Goal: Transaction & Acquisition: Book appointment/travel/reservation

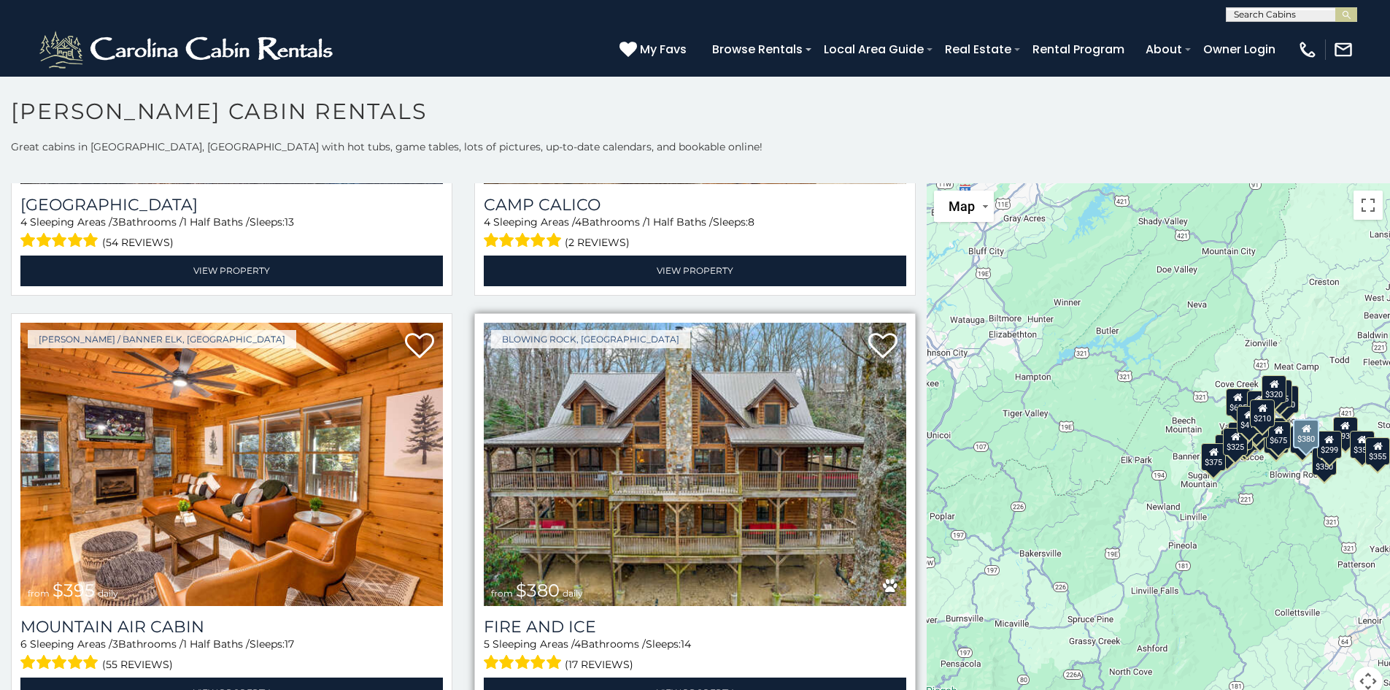
scroll to position [5473, 0]
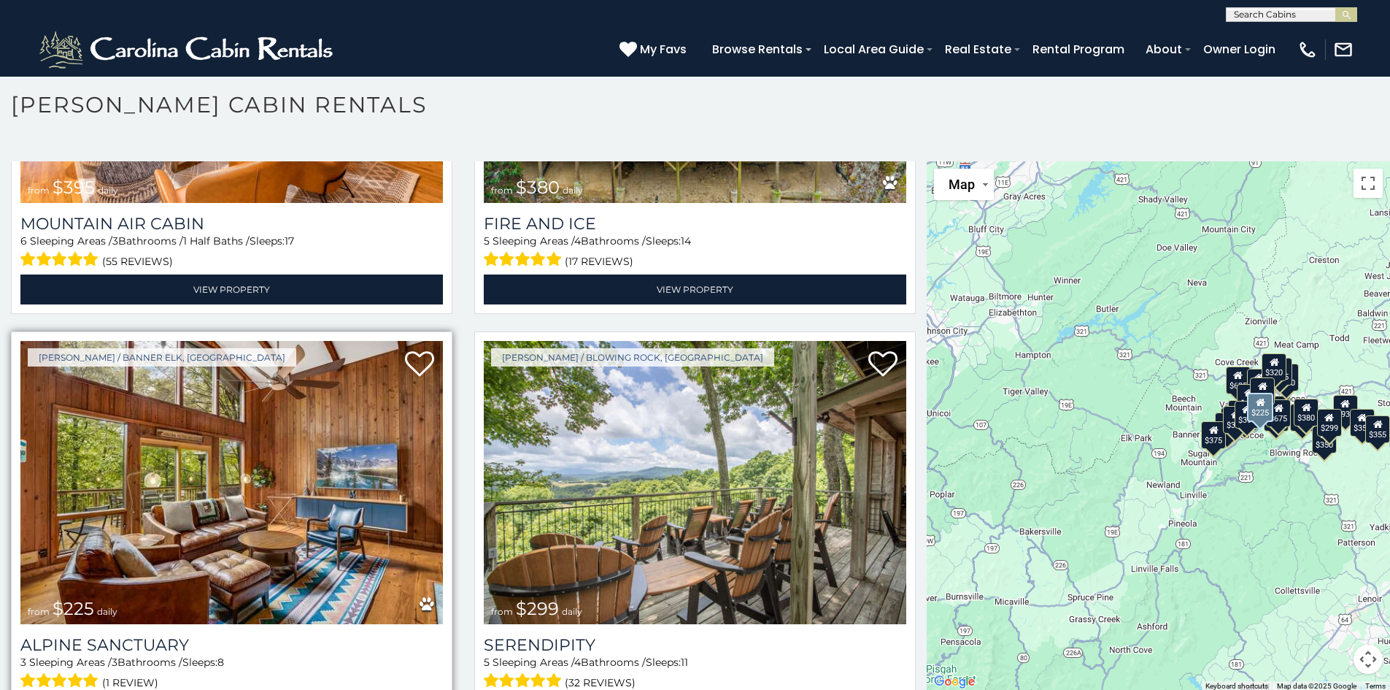
scroll to position [8, 0]
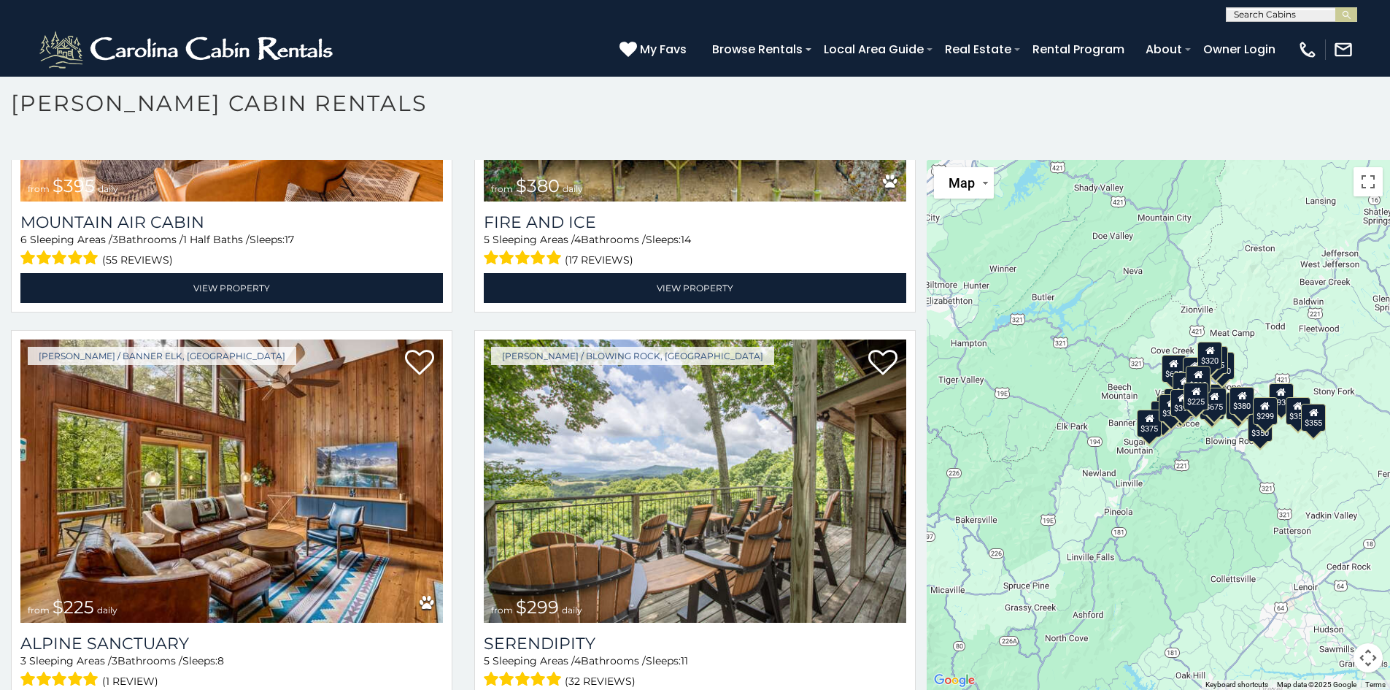
drag, startPoint x: 1130, startPoint y: 393, endPoint x: 1061, endPoint y: 379, distance: 70.7
click at [1061, 379] on div "$349 $480 $315 $425 $355 $635 $930 $675 $400 $451 $330 $400 $485 $460 $395 $250…" at bounding box center [1158, 425] width 463 height 530
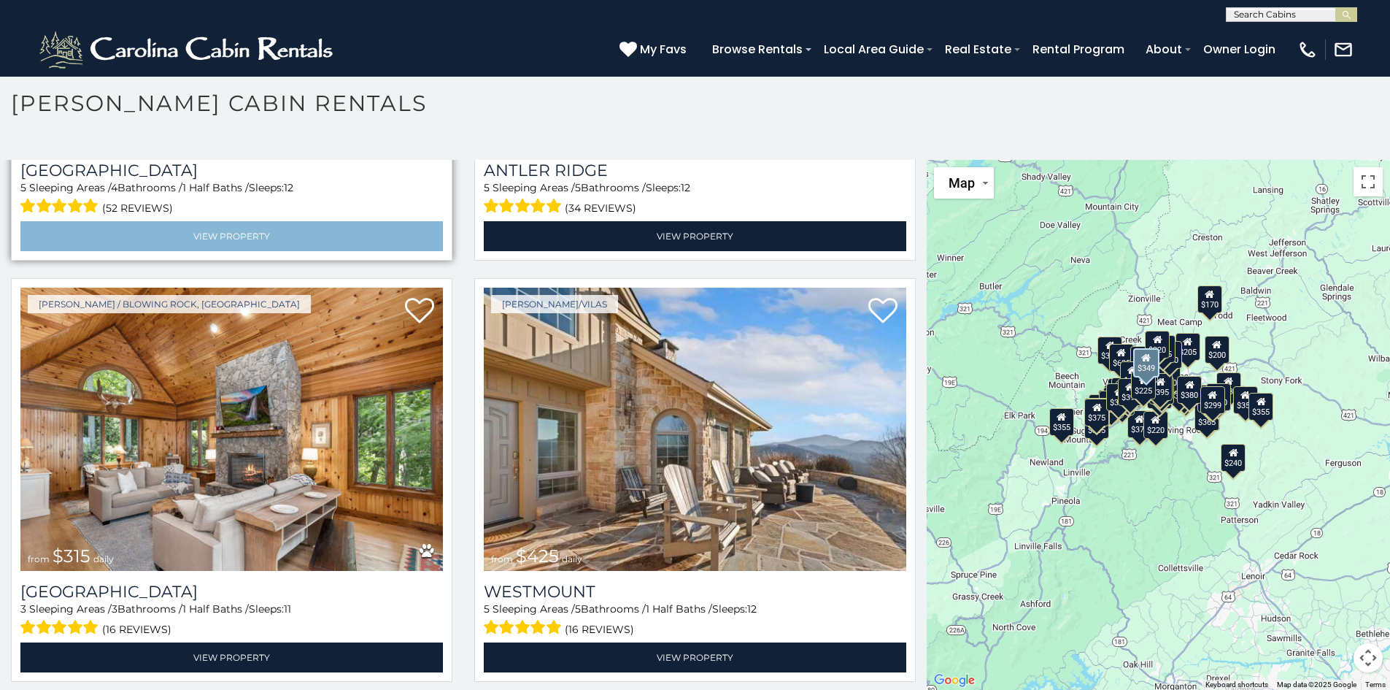
scroll to position [365, 0]
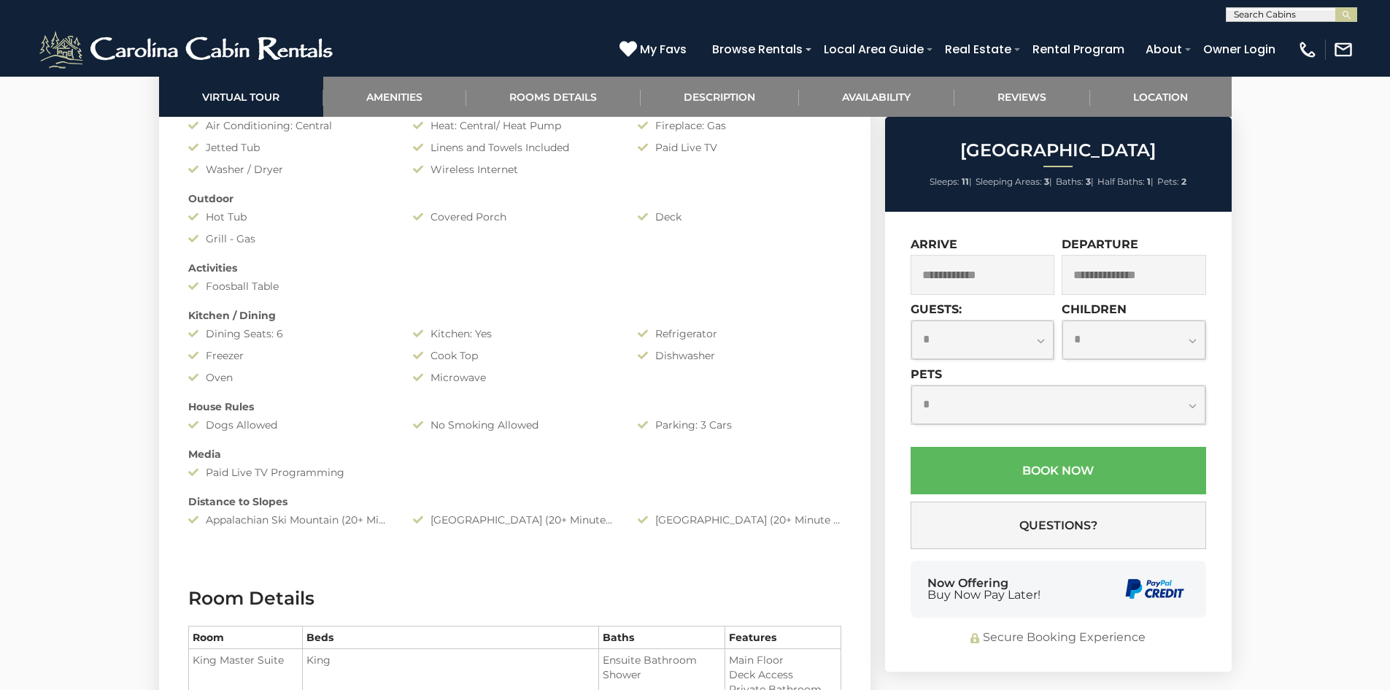
scroll to position [1678, 0]
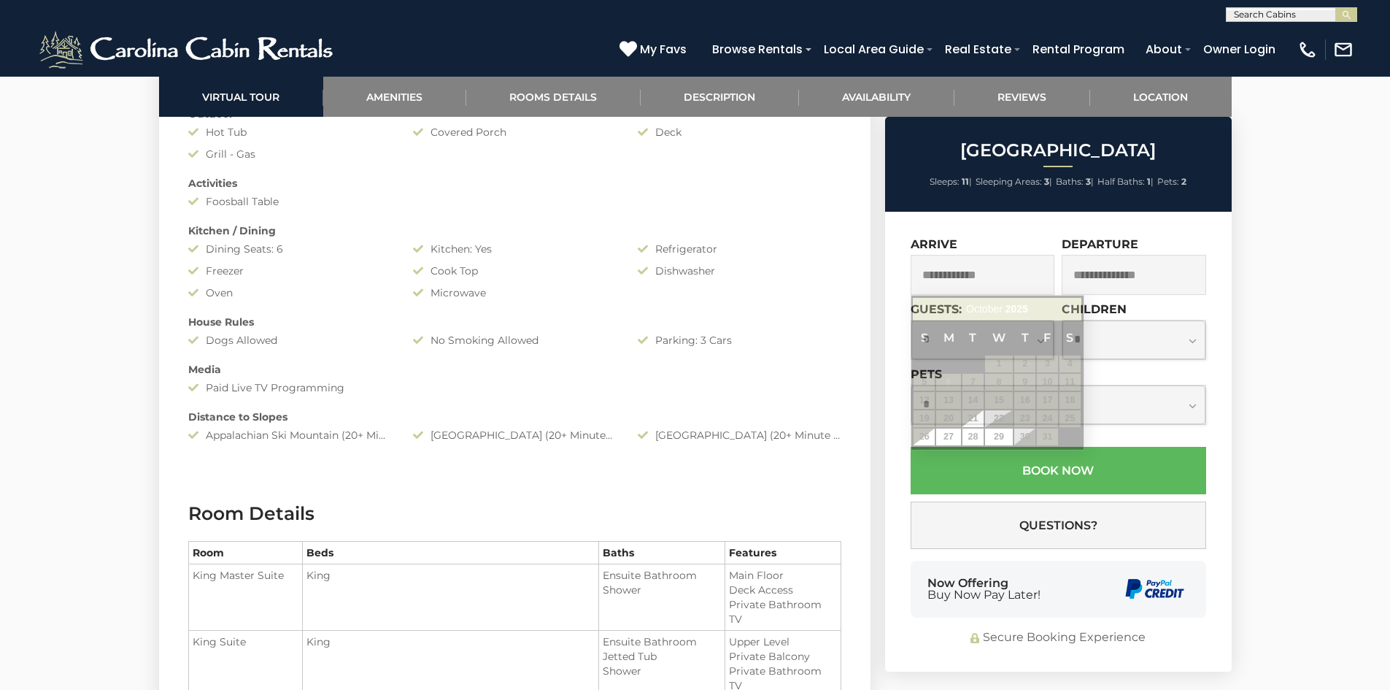
click at [980, 274] on input "text" at bounding box center [983, 275] width 144 height 40
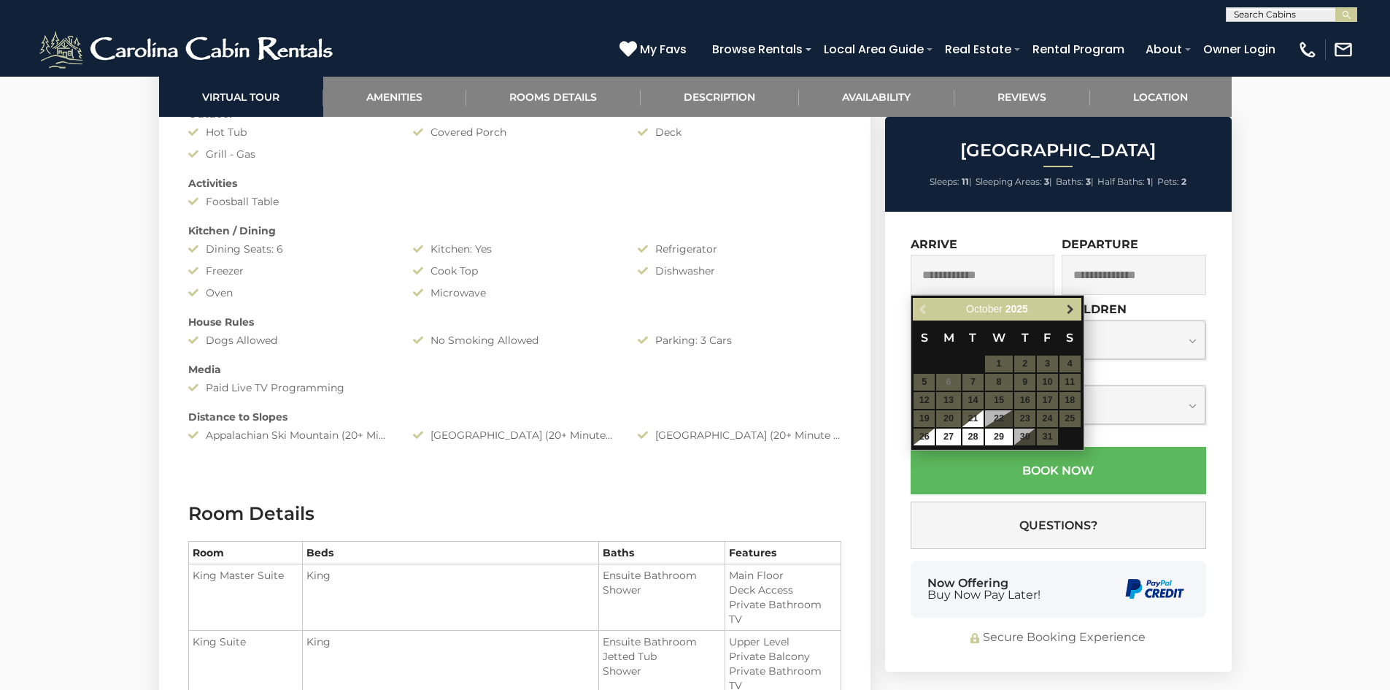
click at [1070, 308] on span "Next" at bounding box center [1071, 310] width 12 height 12
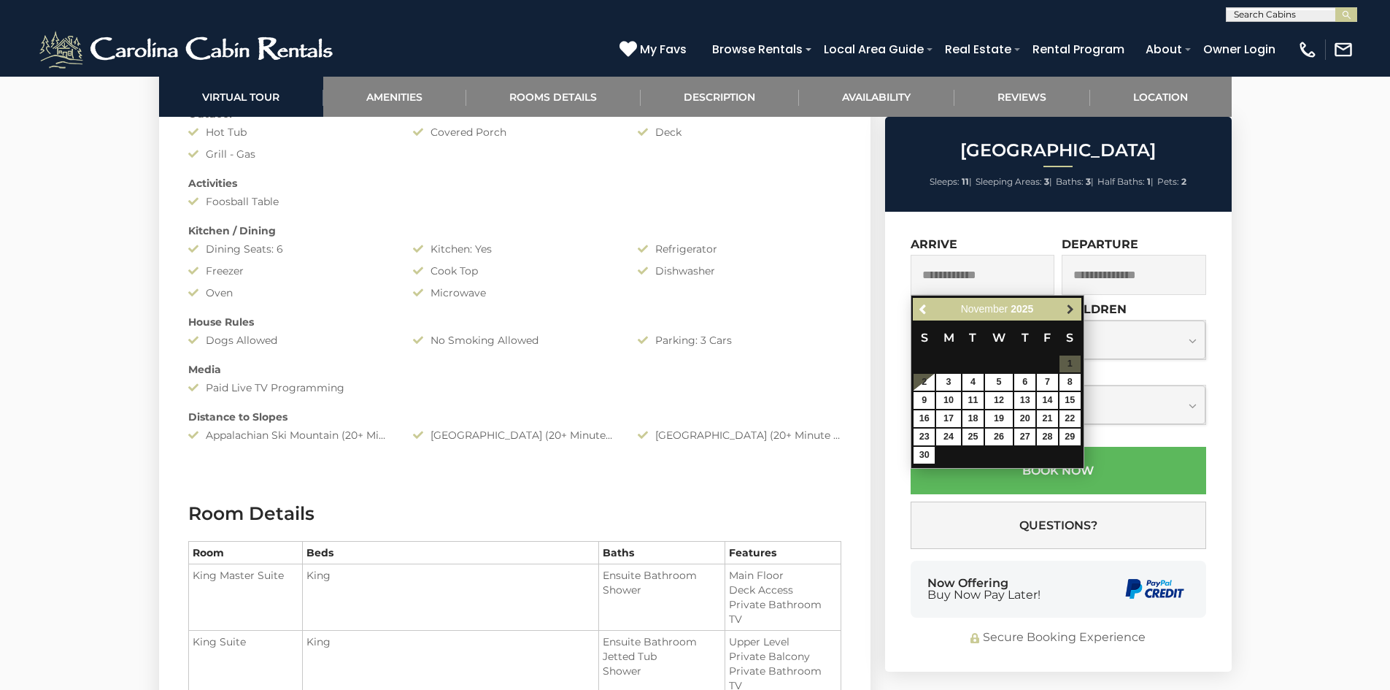
click at [1070, 307] on span "Next" at bounding box center [1071, 310] width 12 height 12
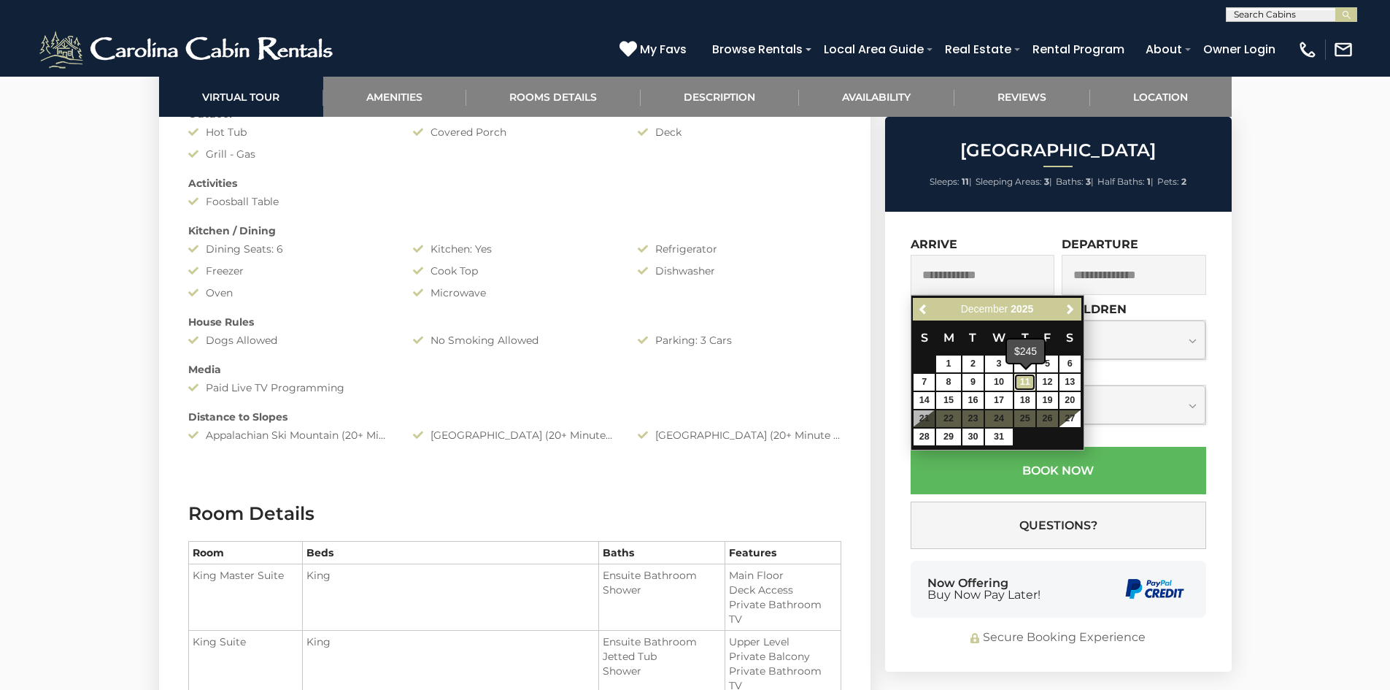
click at [1032, 379] on link "11" at bounding box center [1024, 382] width 21 height 17
type input "**********"
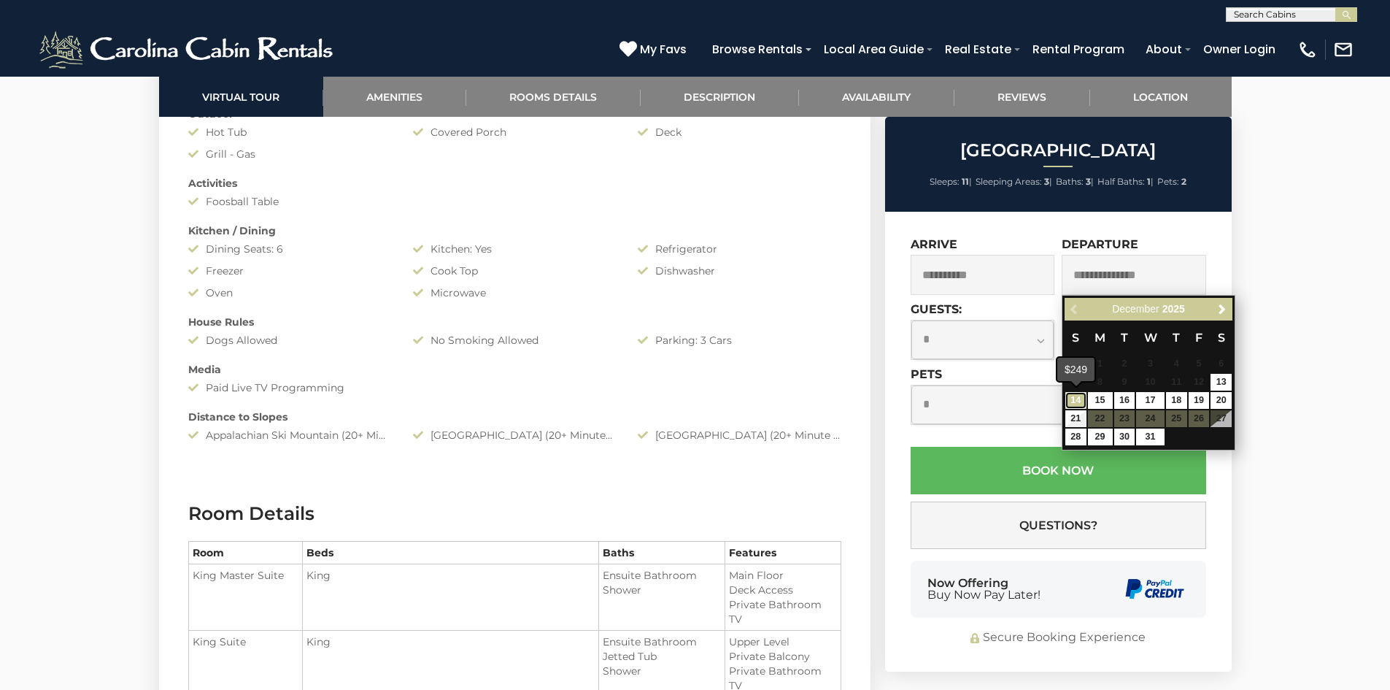
click at [1076, 400] on link "14" at bounding box center [1075, 400] width 21 height 17
type input "**********"
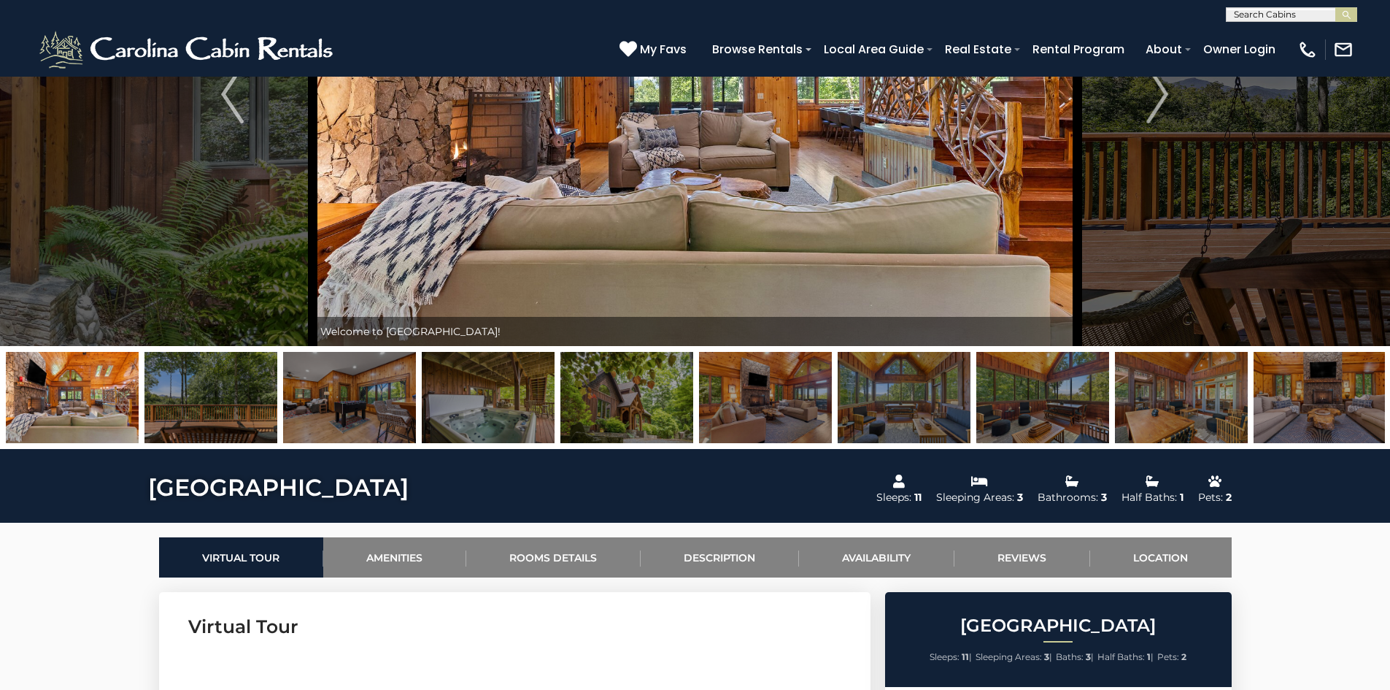
scroll to position [0, 0]
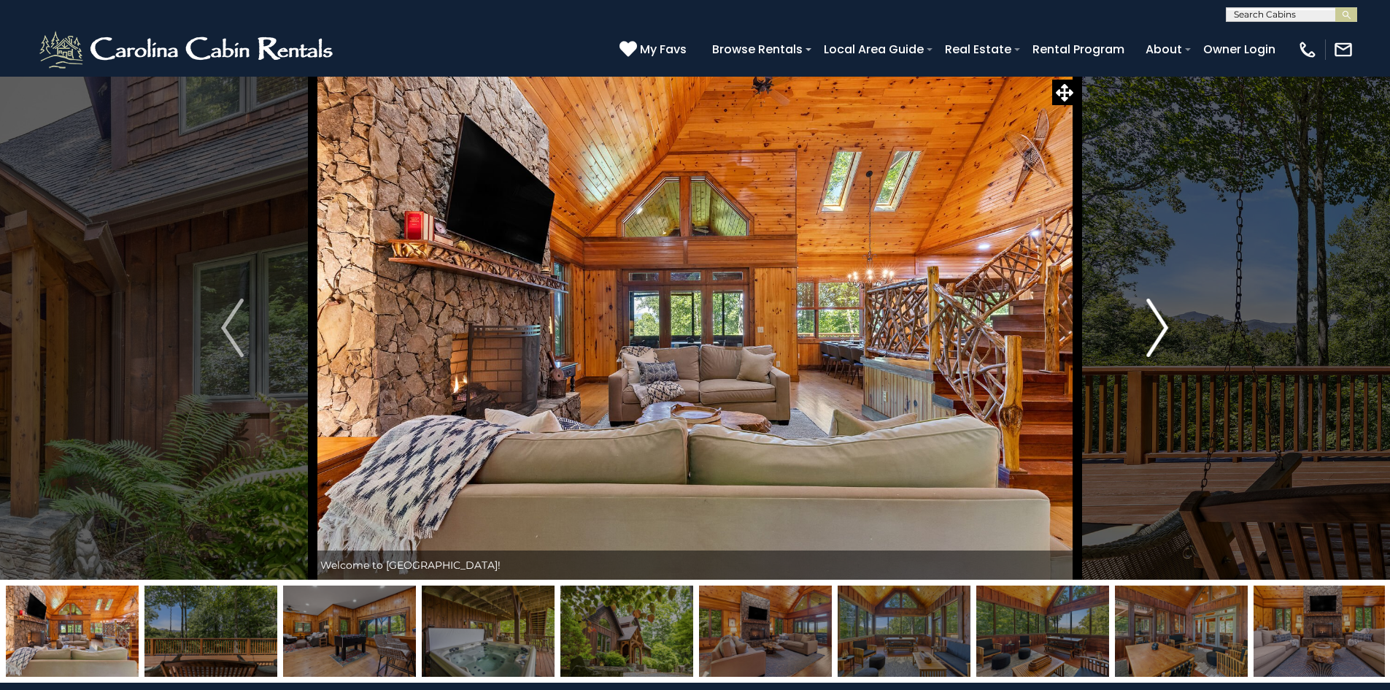
click at [1143, 320] on button "Next" at bounding box center [1157, 327] width 161 height 503
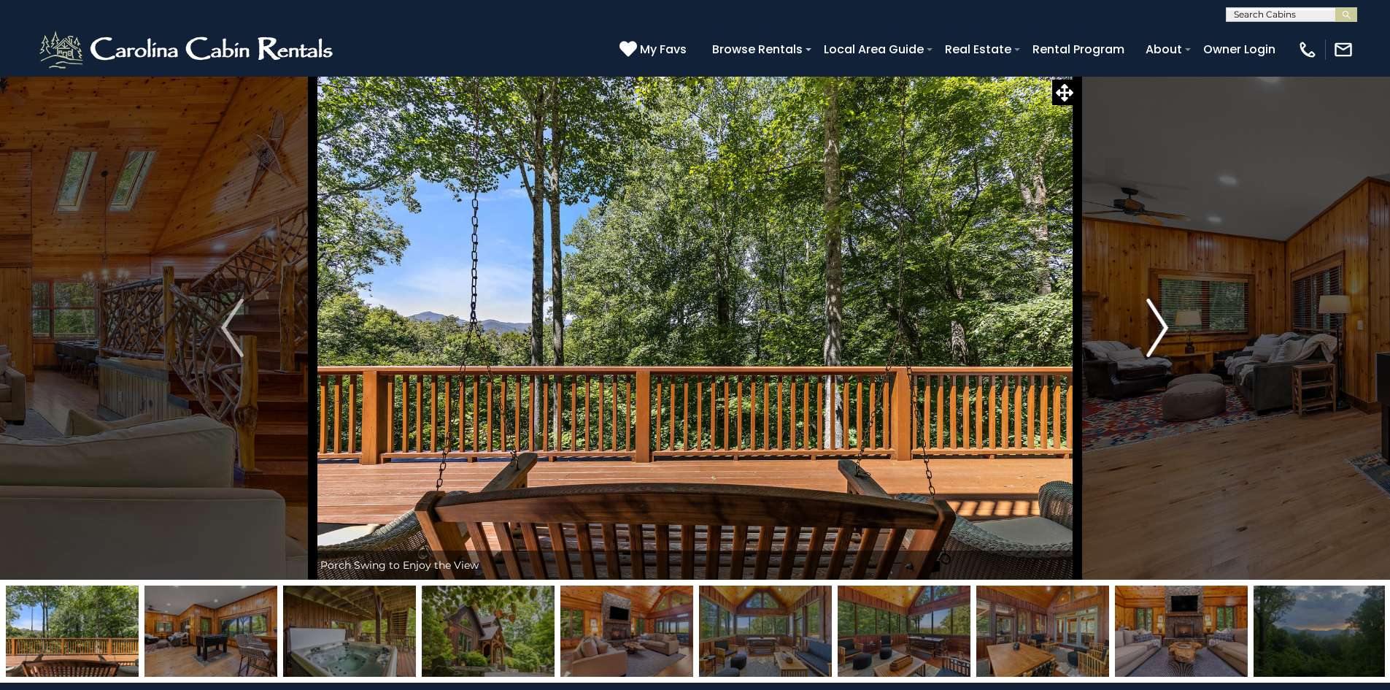
click at [1143, 320] on button "Next" at bounding box center [1157, 327] width 161 height 503
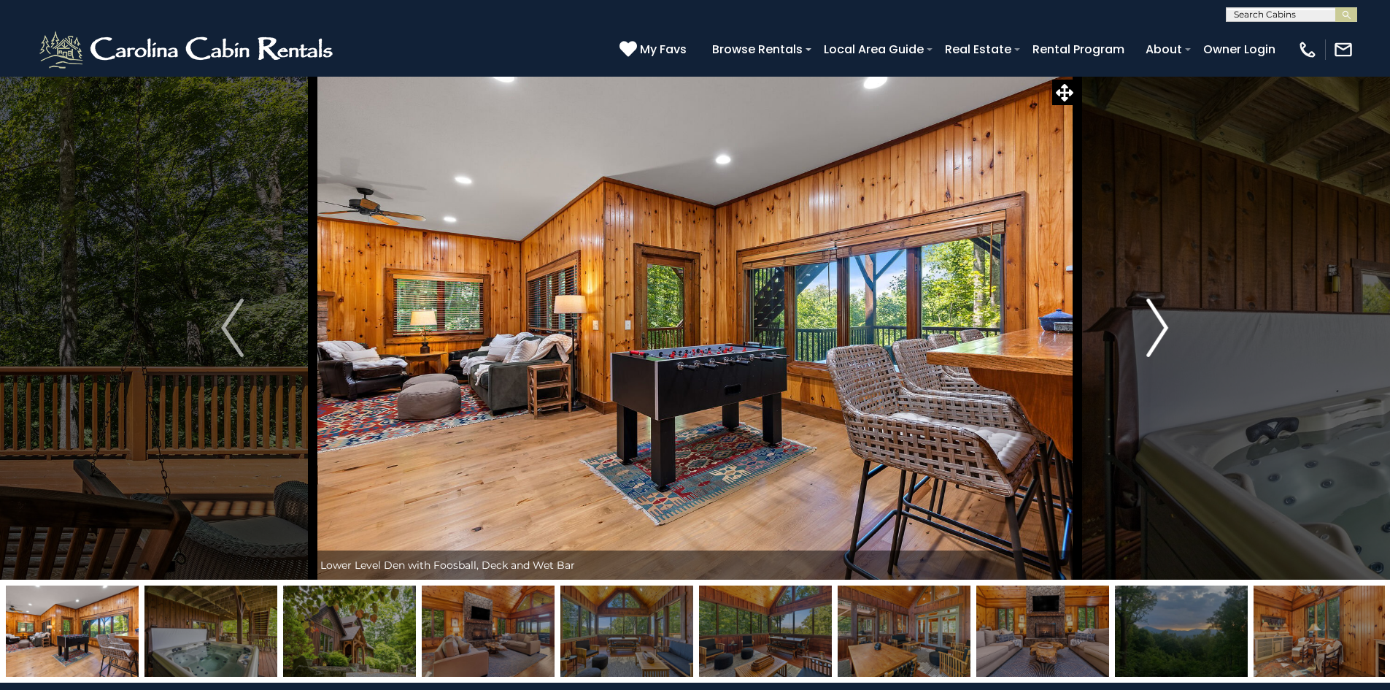
click at [1143, 320] on button "Next" at bounding box center [1157, 327] width 161 height 503
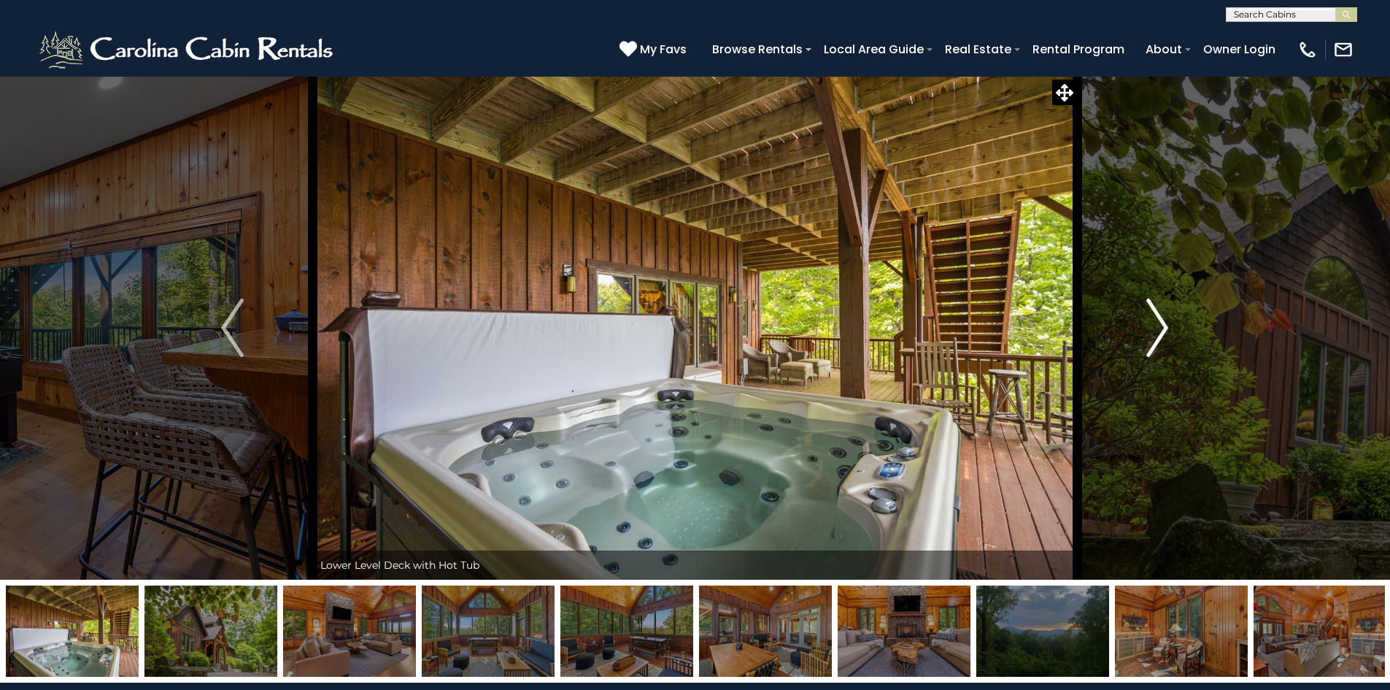
click at [1143, 320] on button "Next" at bounding box center [1157, 327] width 161 height 503
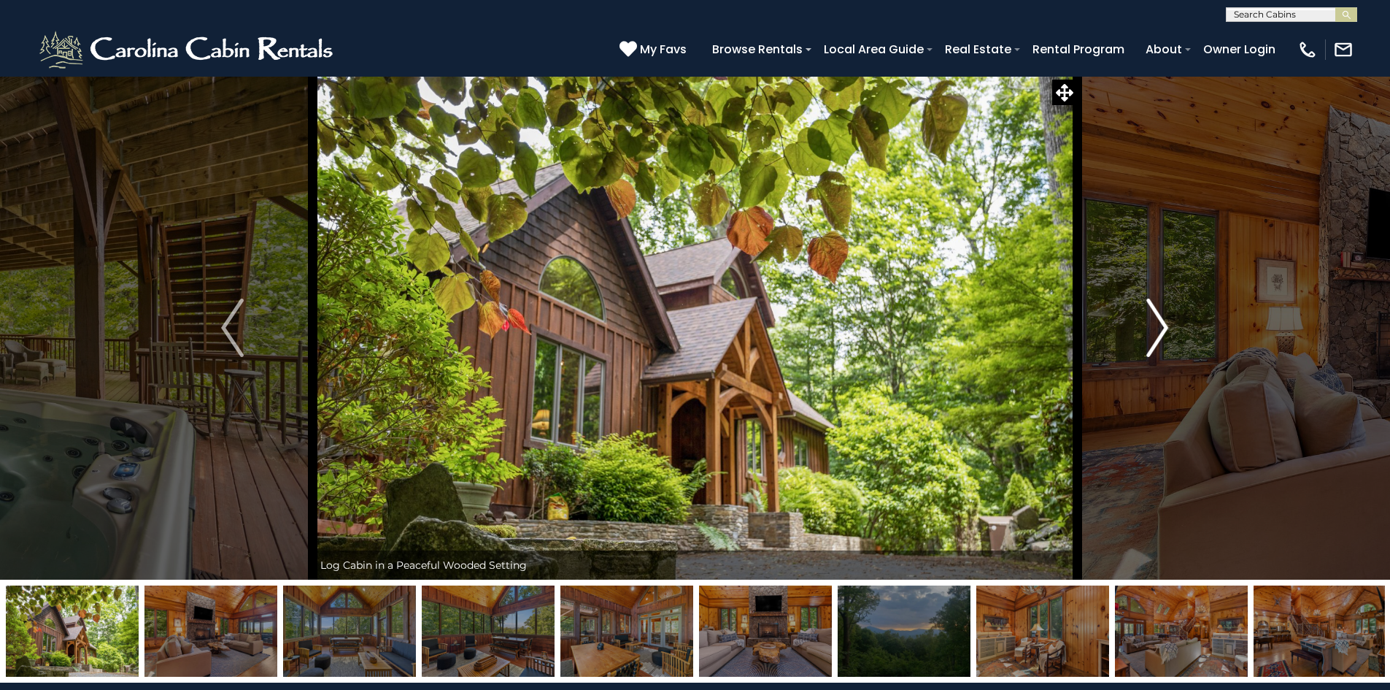
click at [1143, 320] on button "Next" at bounding box center [1157, 327] width 161 height 503
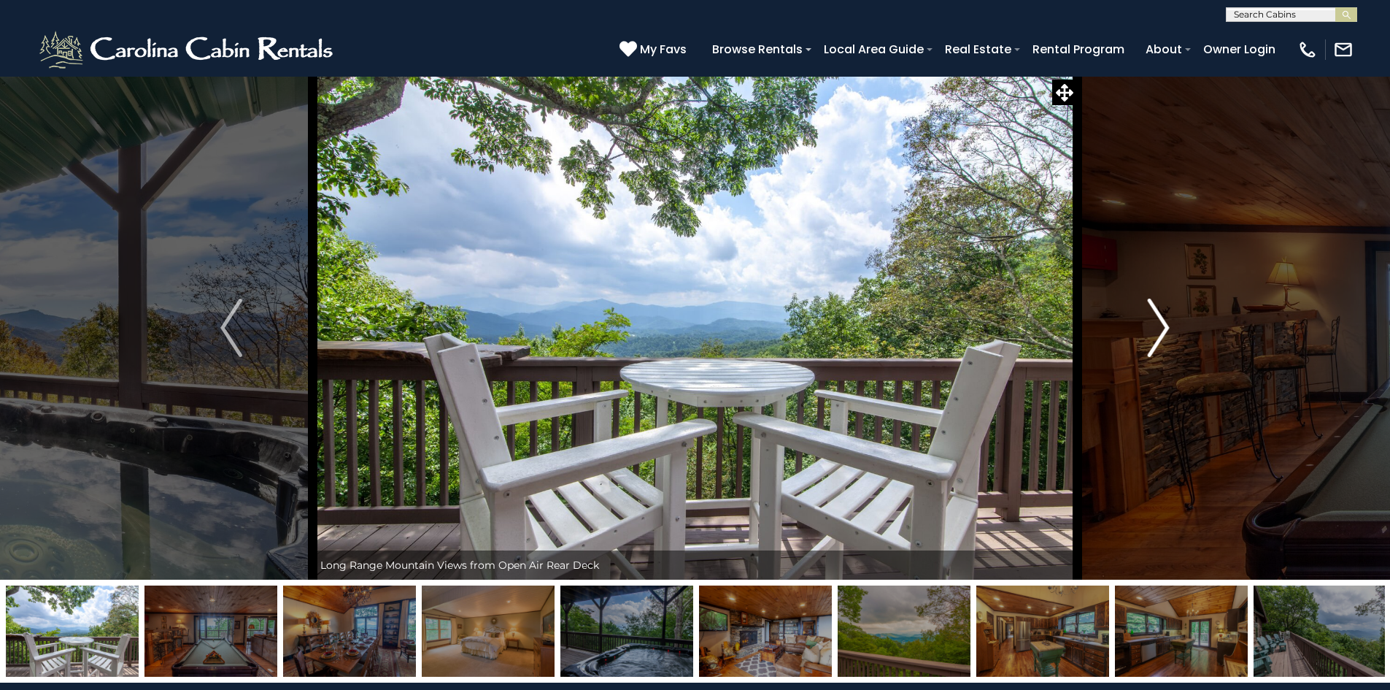
click at [1153, 321] on img "Next" at bounding box center [1159, 327] width 22 height 58
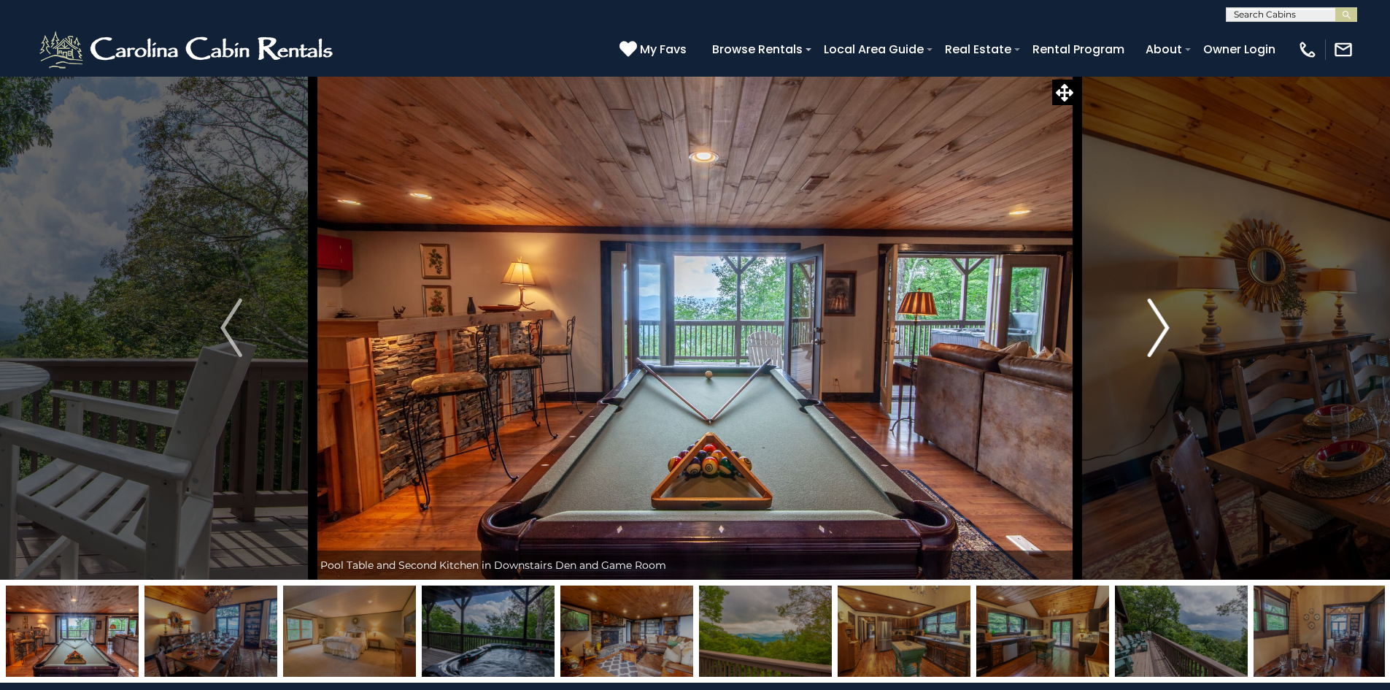
click at [1153, 321] on img "Next" at bounding box center [1159, 327] width 22 height 58
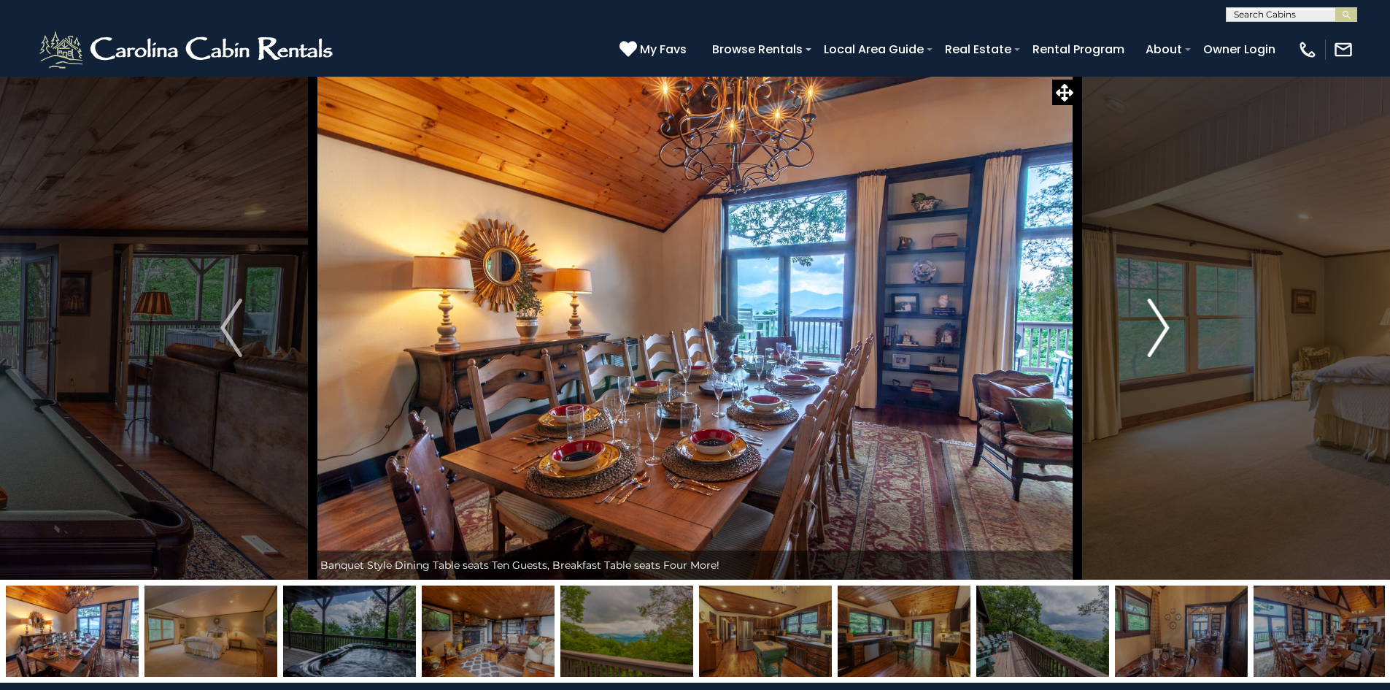
click at [1153, 321] on img "Next" at bounding box center [1159, 327] width 22 height 58
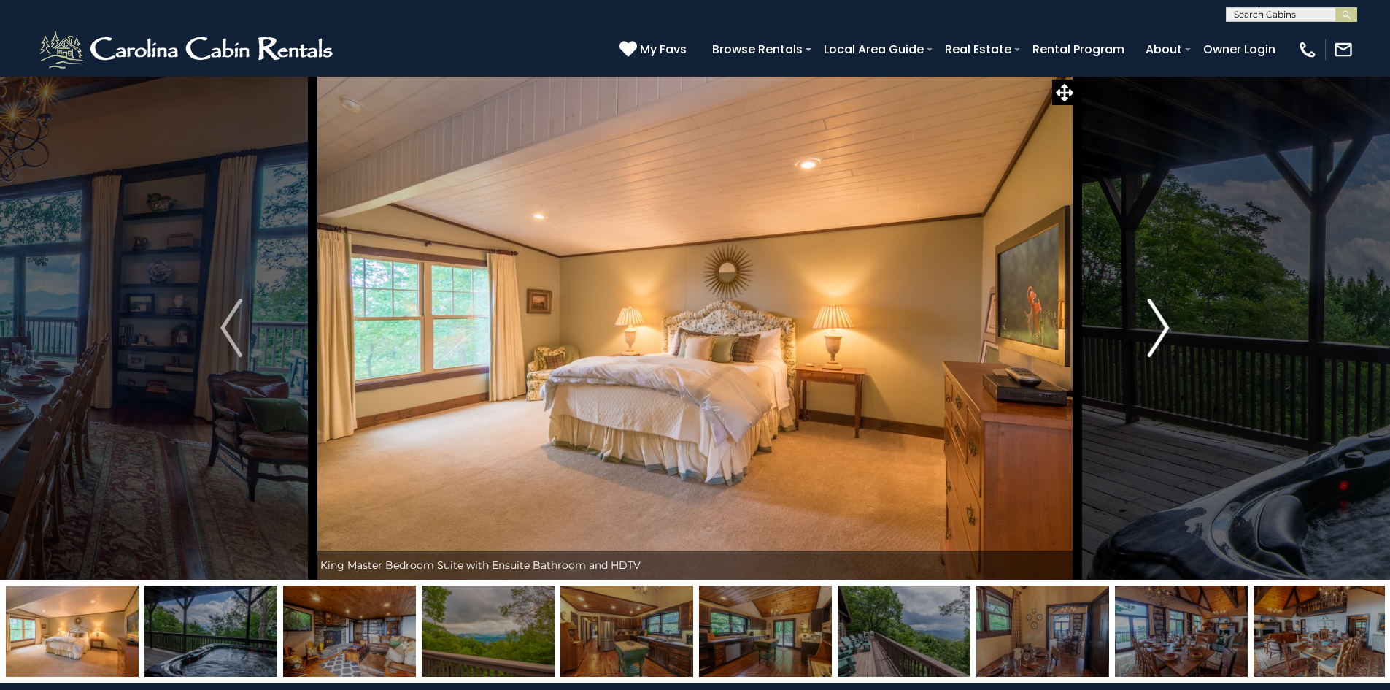
click at [1153, 321] on img "Next" at bounding box center [1159, 327] width 22 height 58
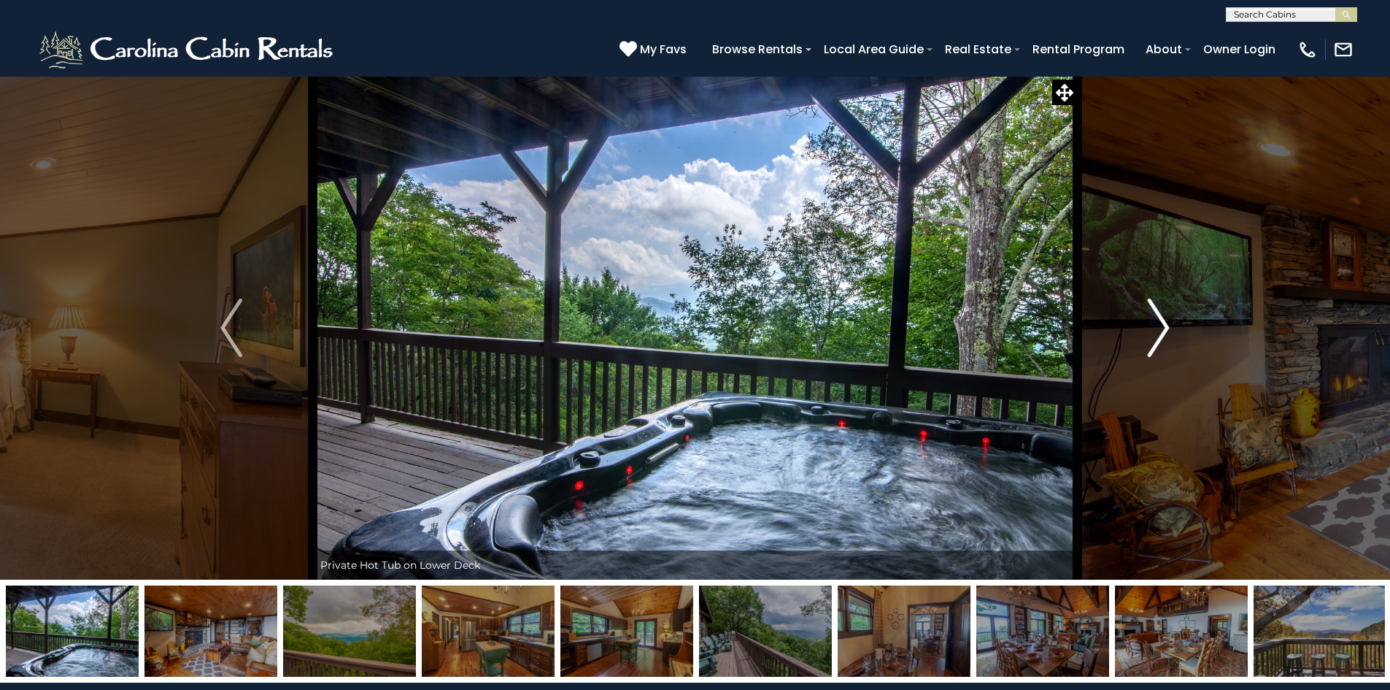
click at [1153, 321] on img "Next" at bounding box center [1159, 327] width 22 height 58
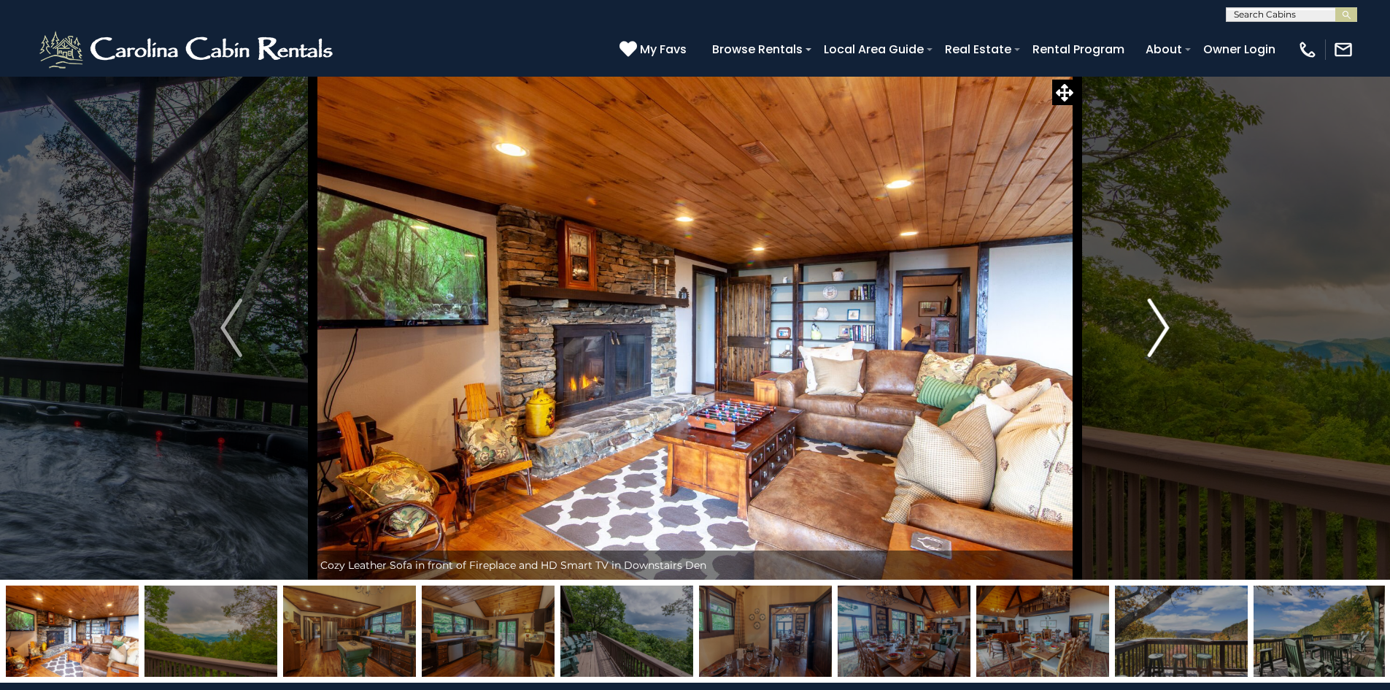
click at [1153, 321] on img "Next" at bounding box center [1159, 327] width 22 height 58
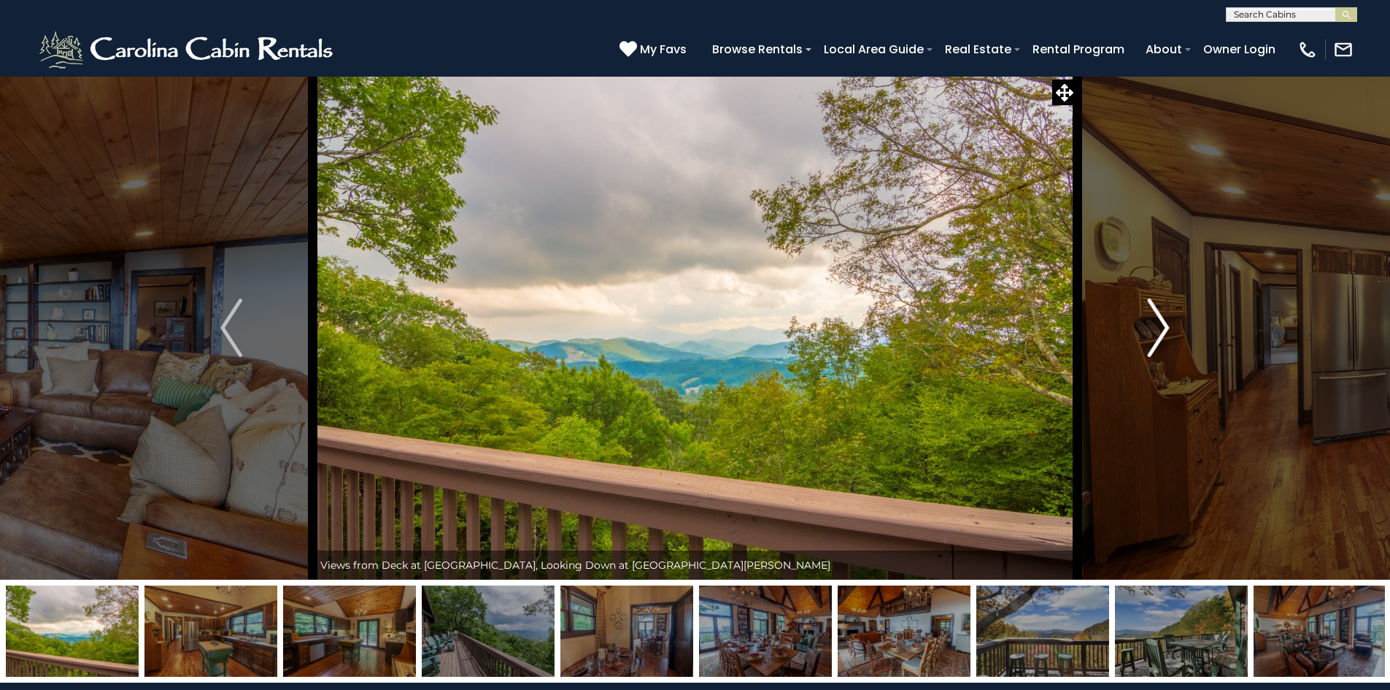
click at [1153, 321] on img "Next" at bounding box center [1159, 327] width 22 height 58
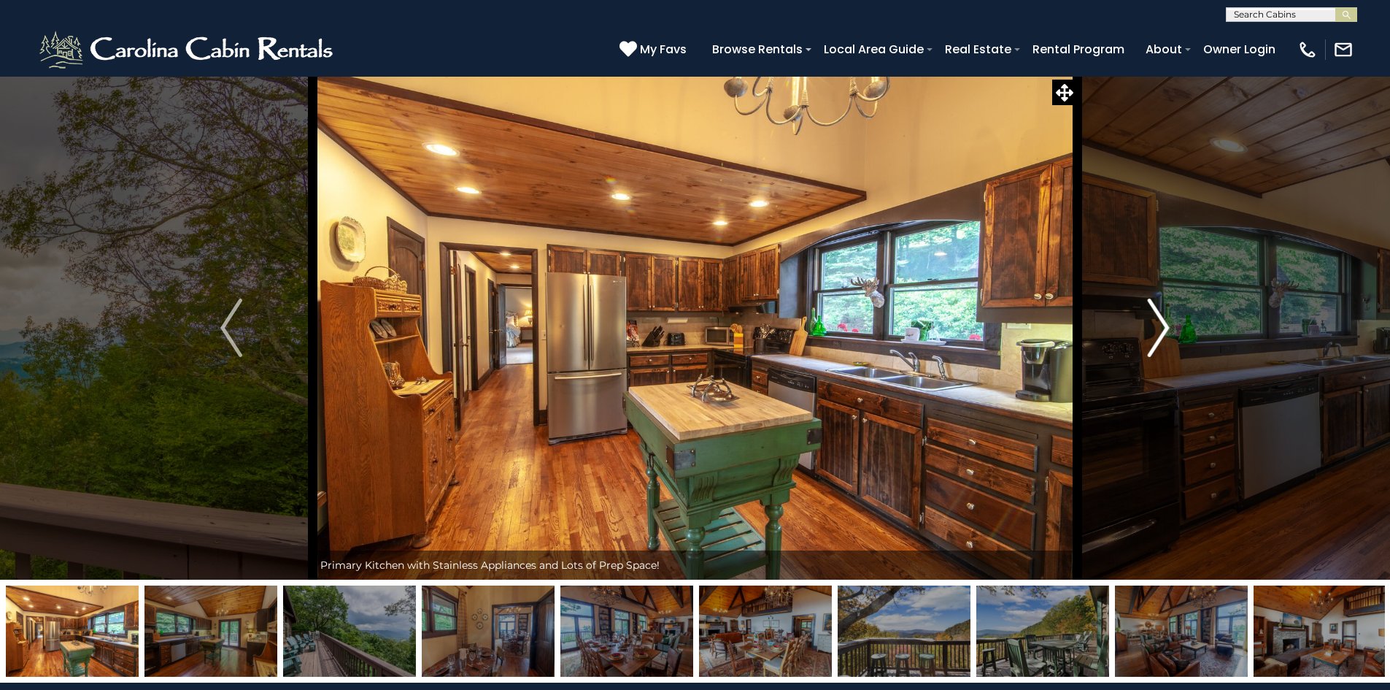
click at [1153, 321] on img "Next" at bounding box center [1159, 327] width 22 height 58
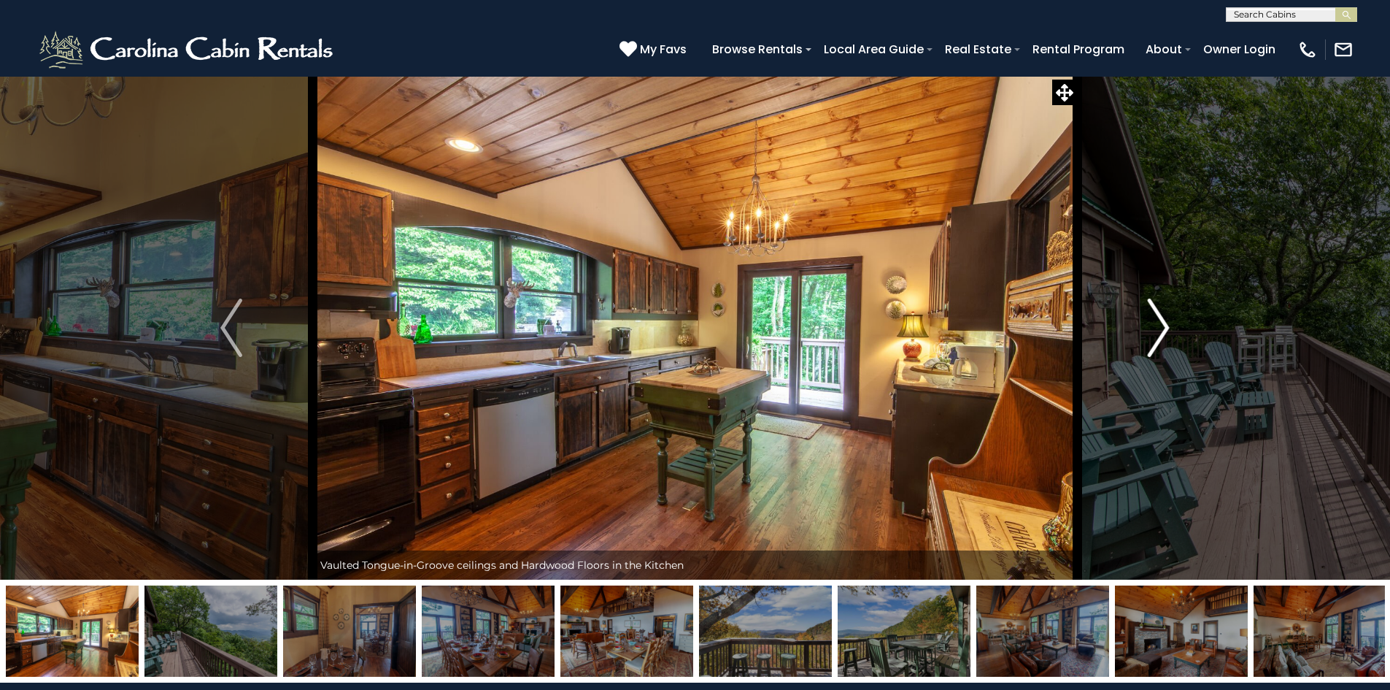
click at [1153, 322] on img "Next" at bounding box center [1159, 327] width 22 height 58
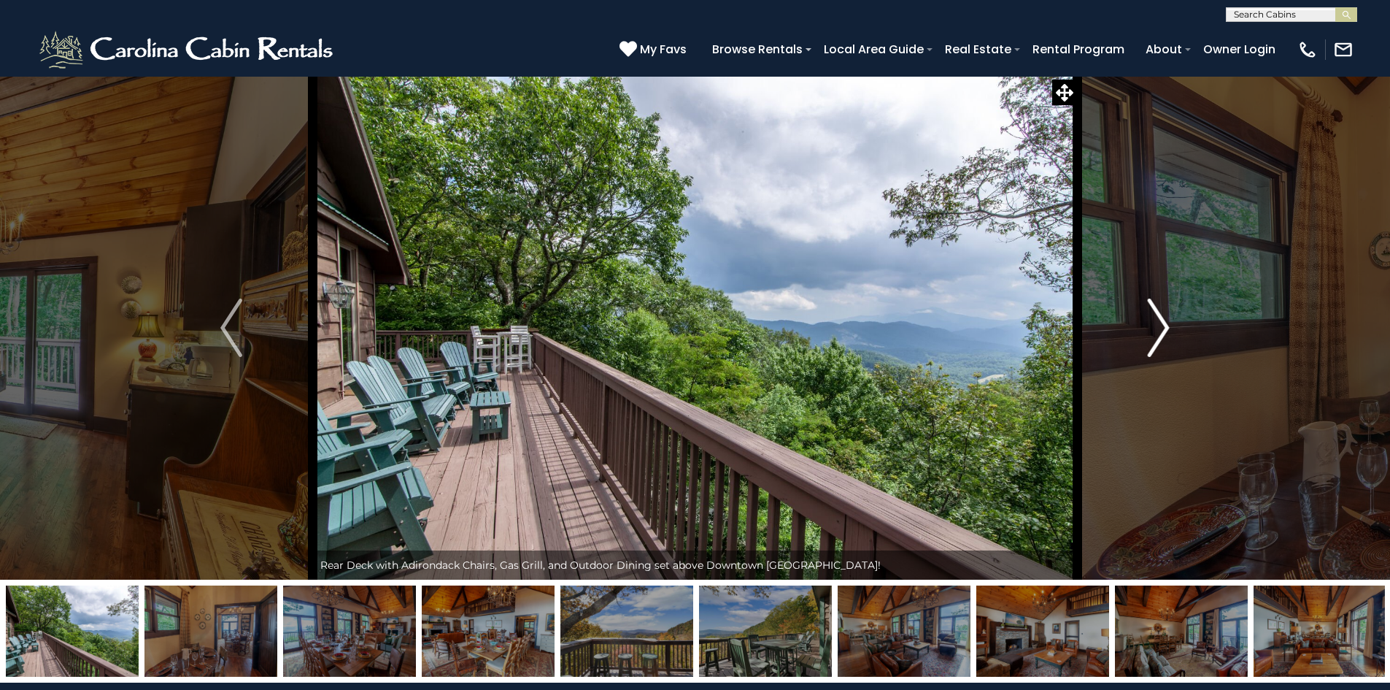
click at [1153, 322] on img "Next" at bounding box center [1159, 327] width 22 height 58
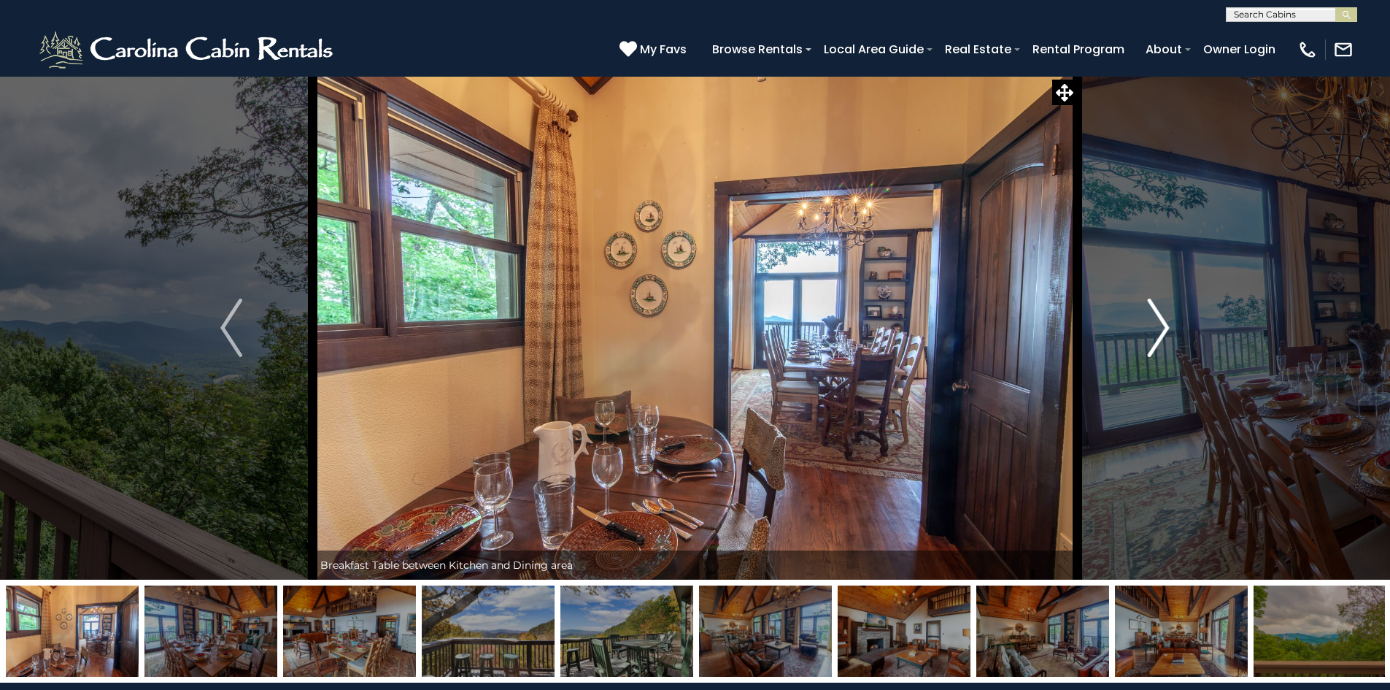
click at [1153, 322] on img "Next" at bounding box center [1159, 327] width 22 height 58
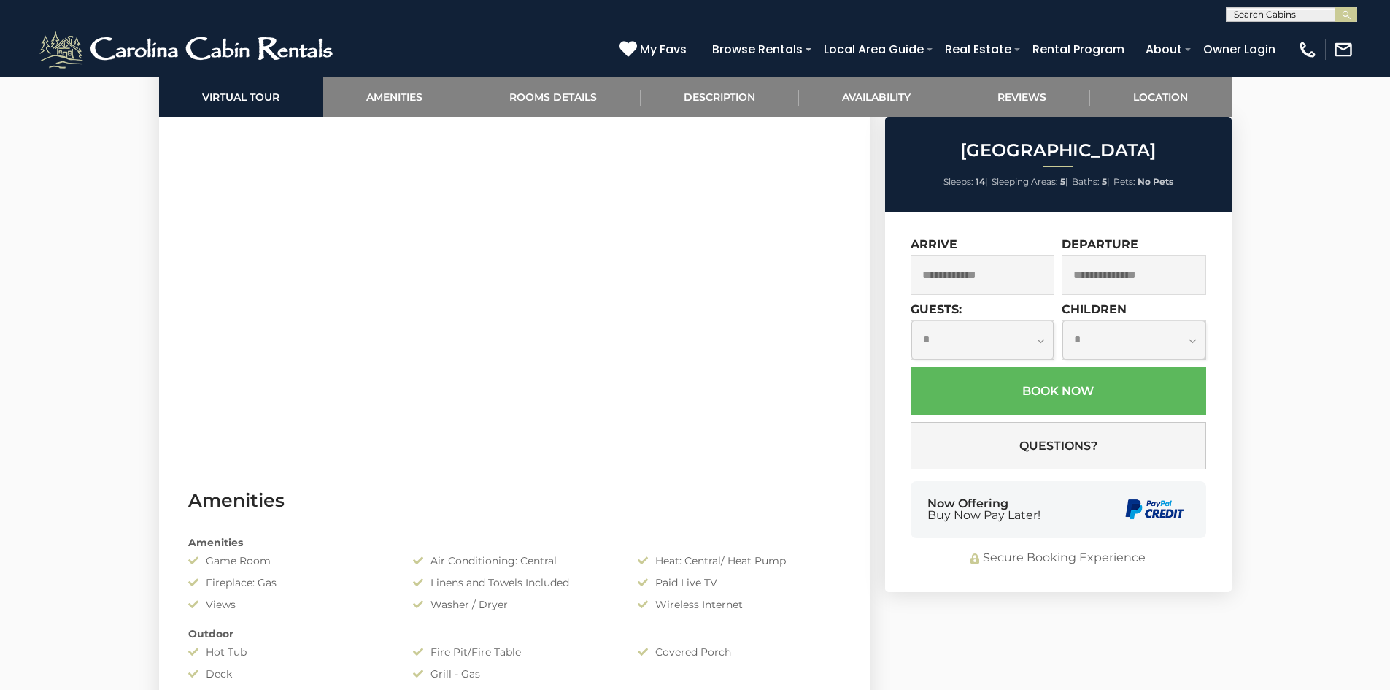
scroll to position [1095, 0]
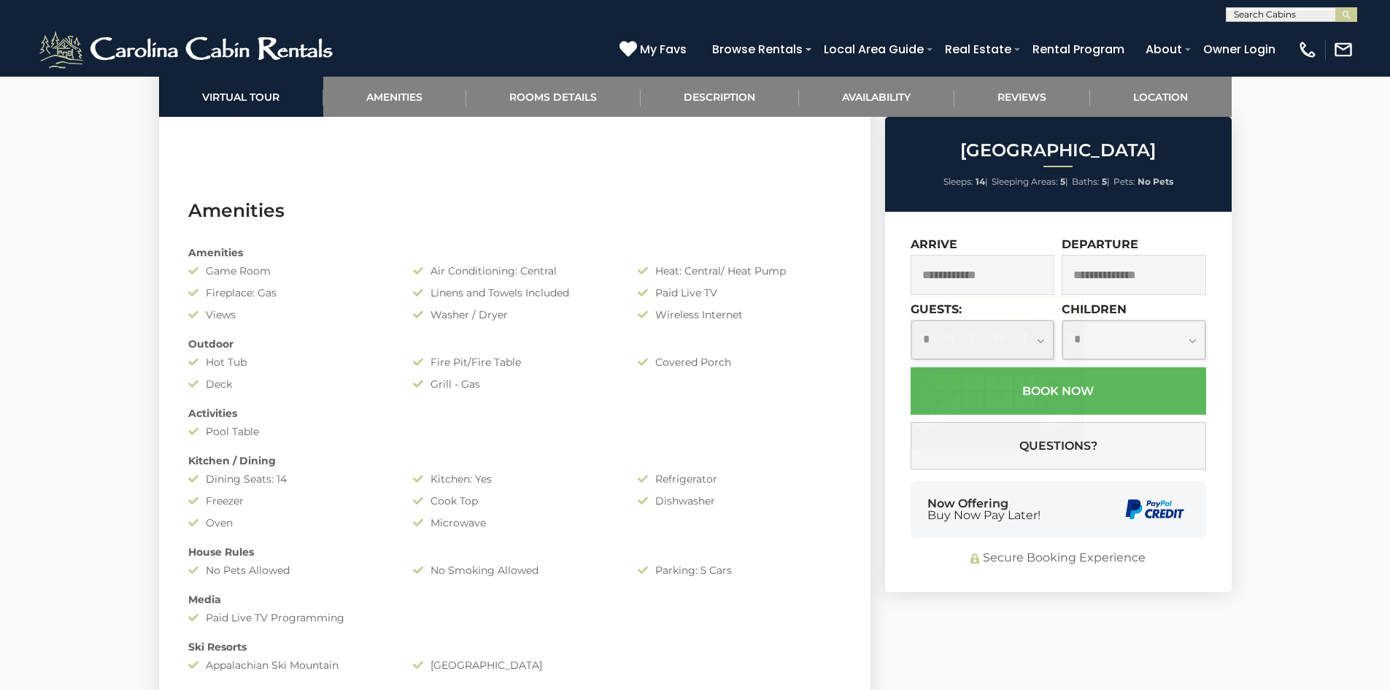
click at [981, 262] on input "text" at bounding box center [983, 275] width 144 height 40
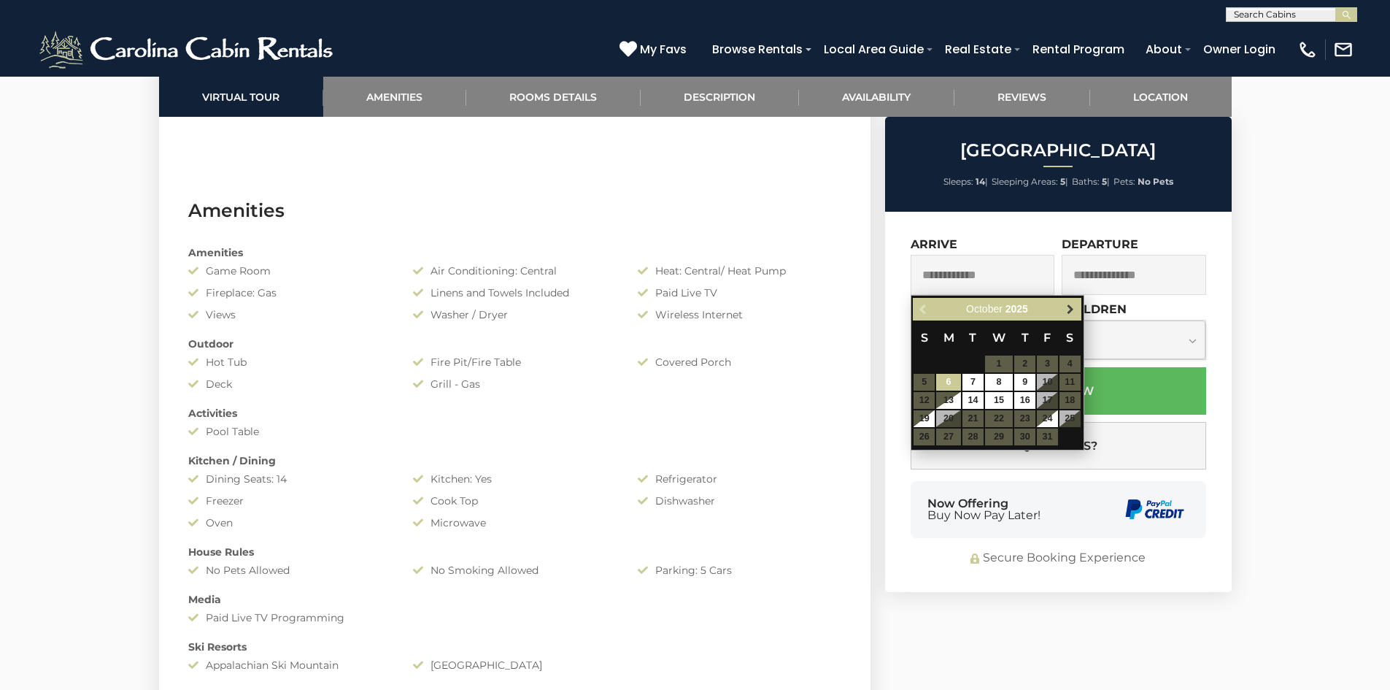
click at [1076, 308] on span "Next" at bounding box center [1071, 310] width 12 height 12
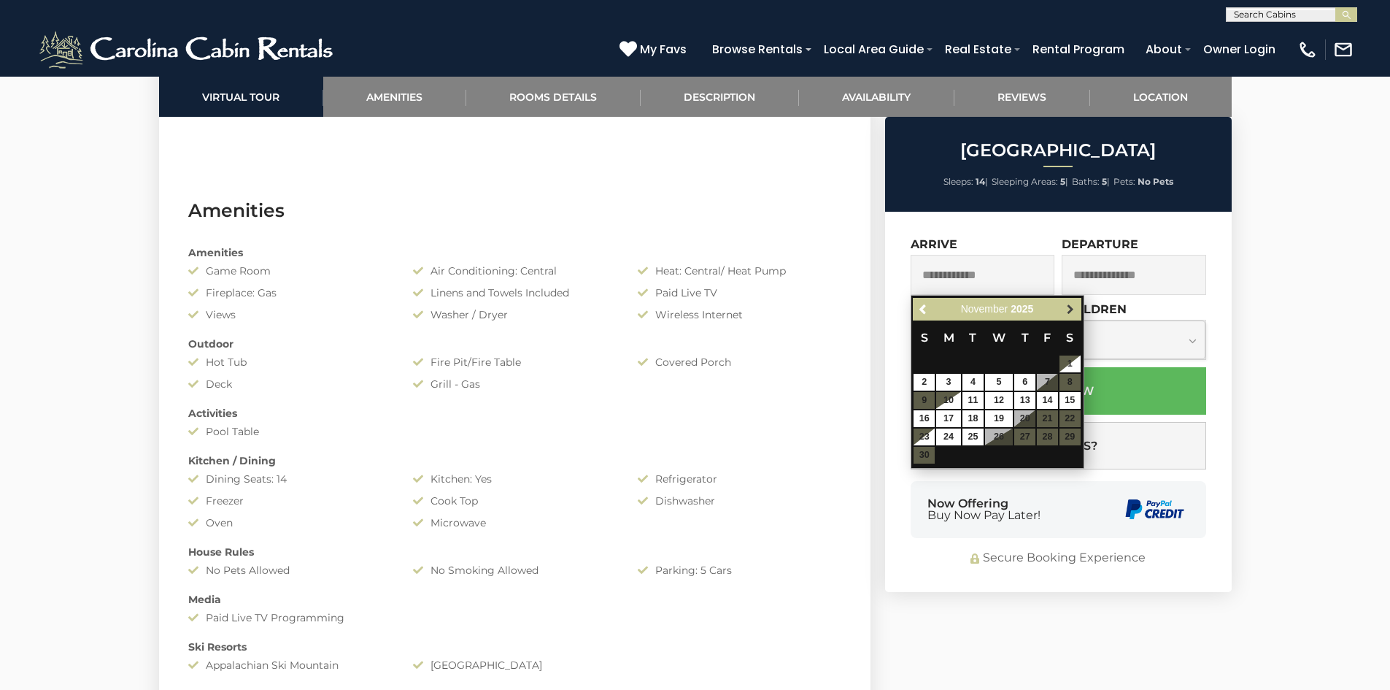
click at [1068, 305] on span "Next" at bounding box center [1071, 310] width 12 height 12
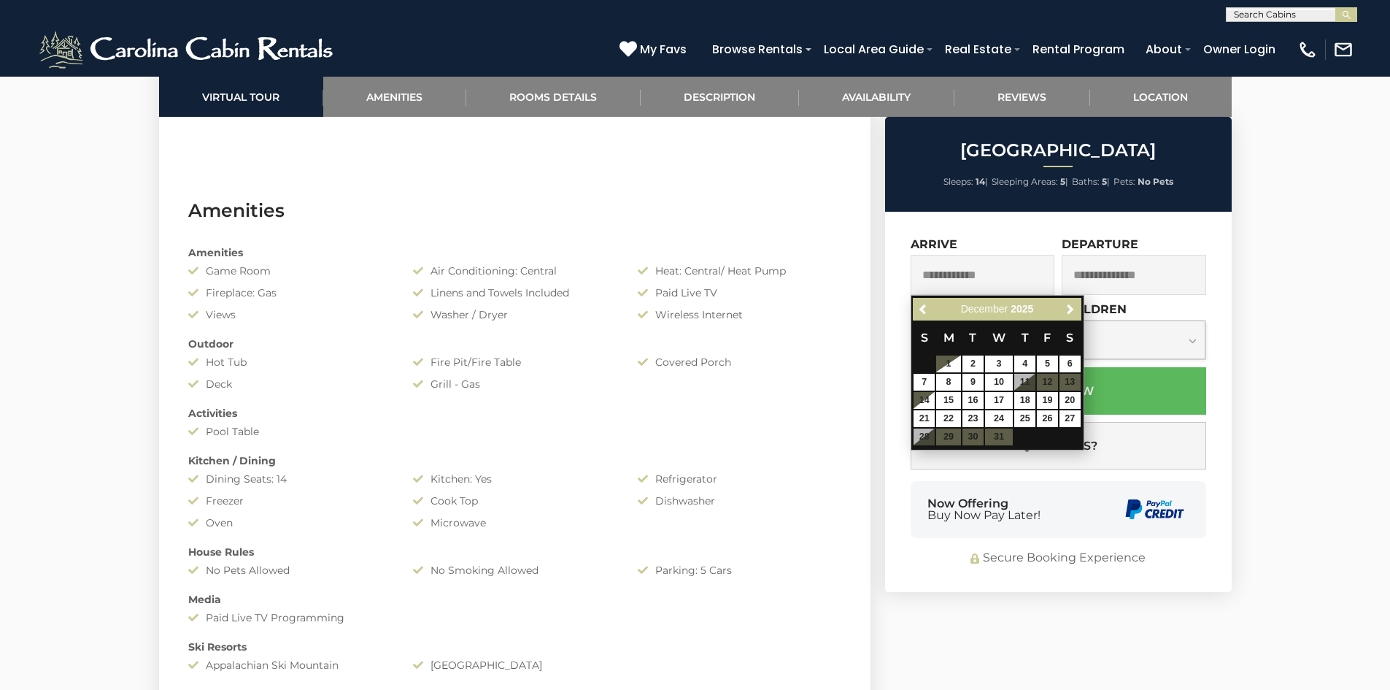
click at [1023, 382] on table "S M T W T F S 1 2 3 4 5 6 7 8 9 10 11 12 13 14 15 16 17 18 19 20 21 22 23 24 25…" at bounding box center [997, 383] width 168 height 126
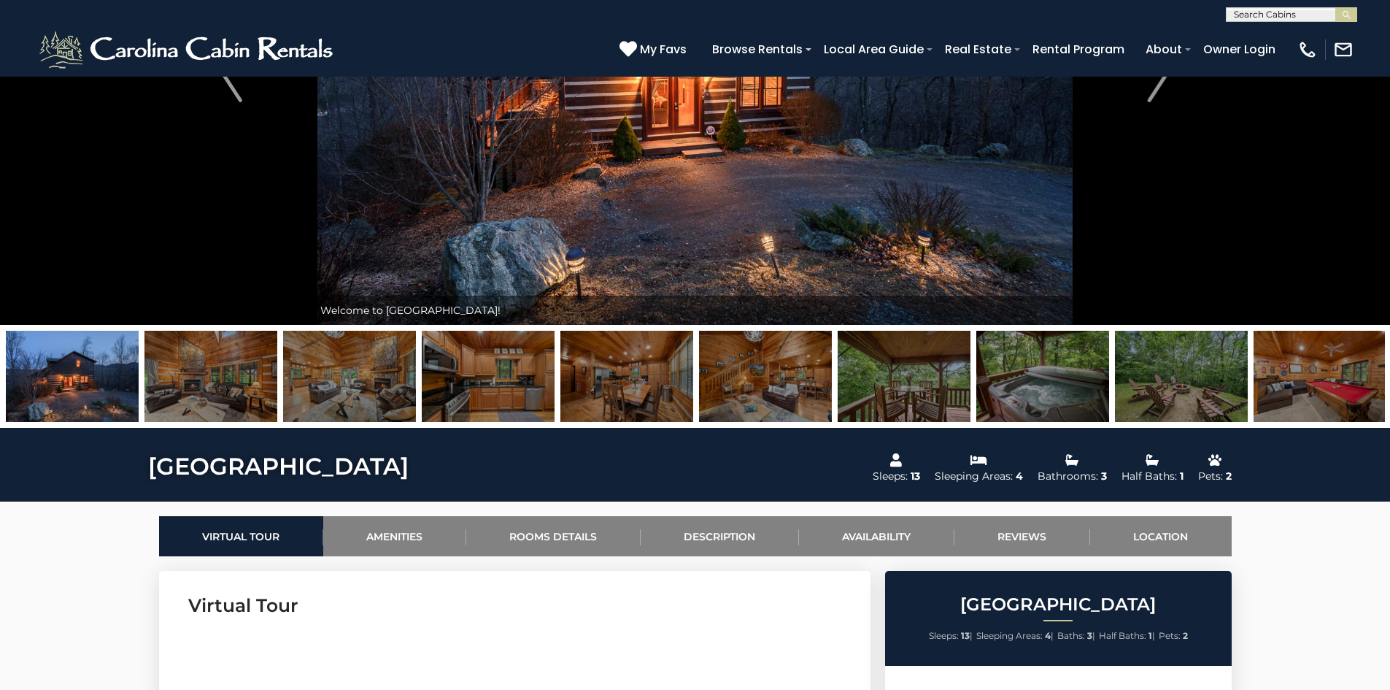
scroll to position [219, 0]
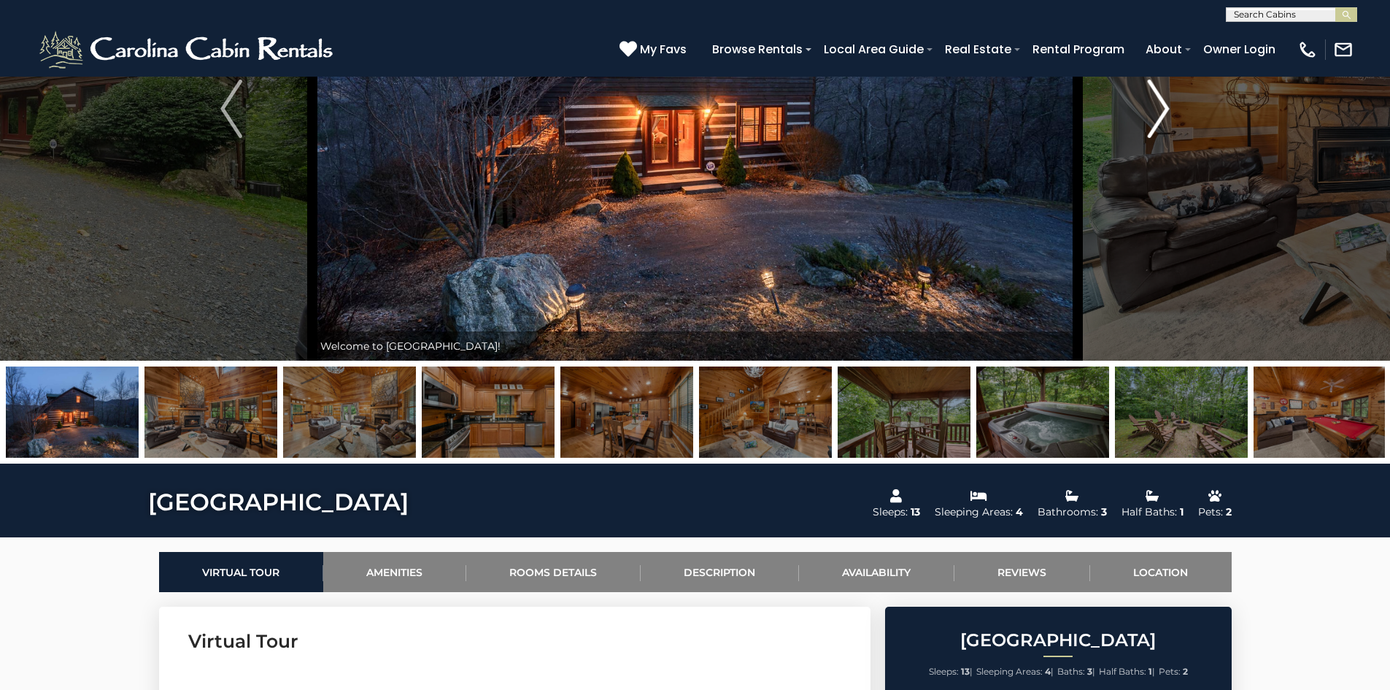
click at [1154, 106] on img "Next" at bounding box center [1159, 109] width 22 height 58
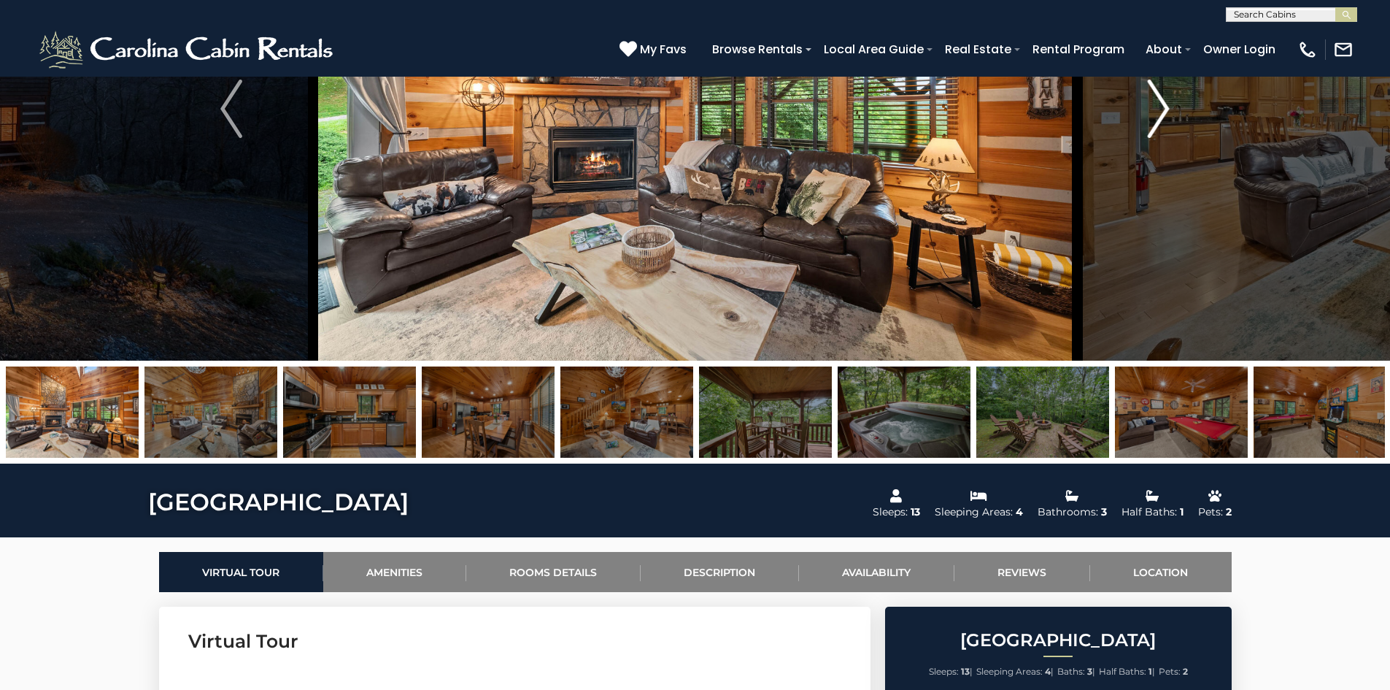
click at [1154, 106] on img "Next" at bounding box center [1159, 109] width 22 height 58
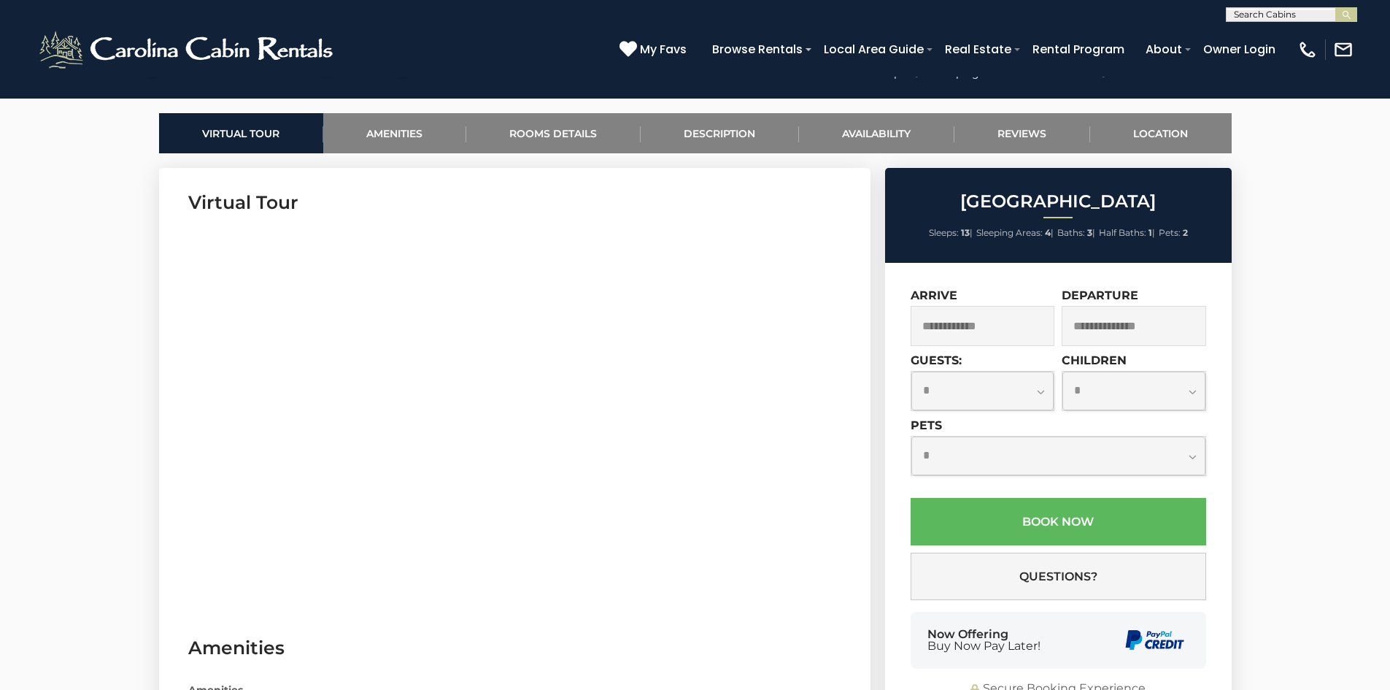
scroll to position [657, 0]
click at [1008, 322] on input "text" at bounding box center [983, 326] width 144 height 40
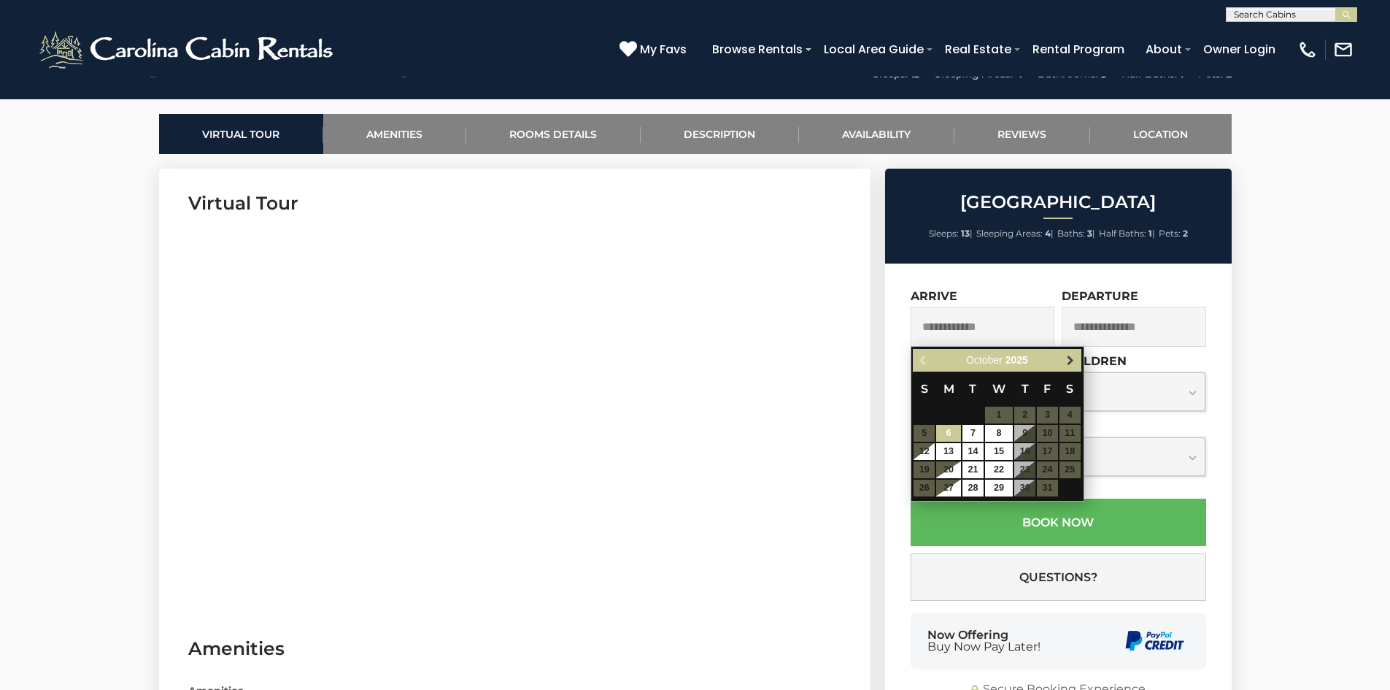
click at [1065, 356] on span "Next" at bounding box center [1071, 361] width 12 height 12
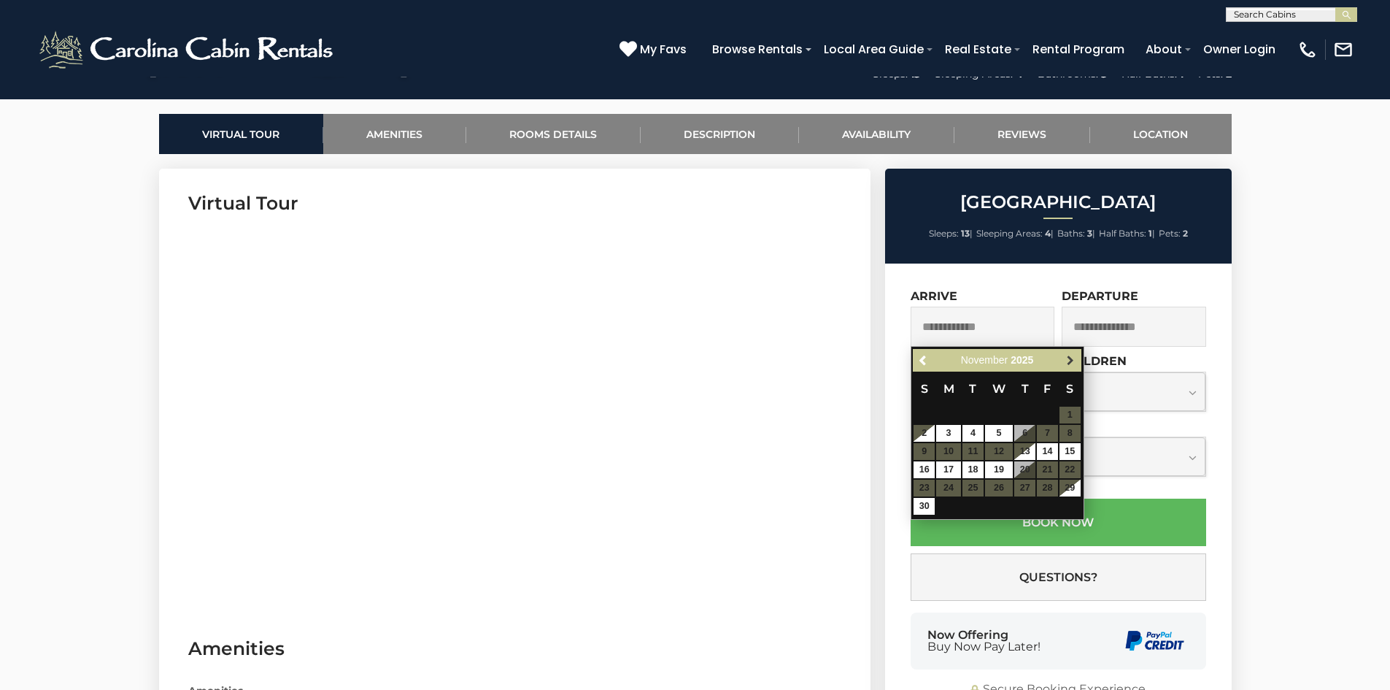
click at [1066, 356] on span "Next" at bounding box center [1071, 361] width 12 height 12
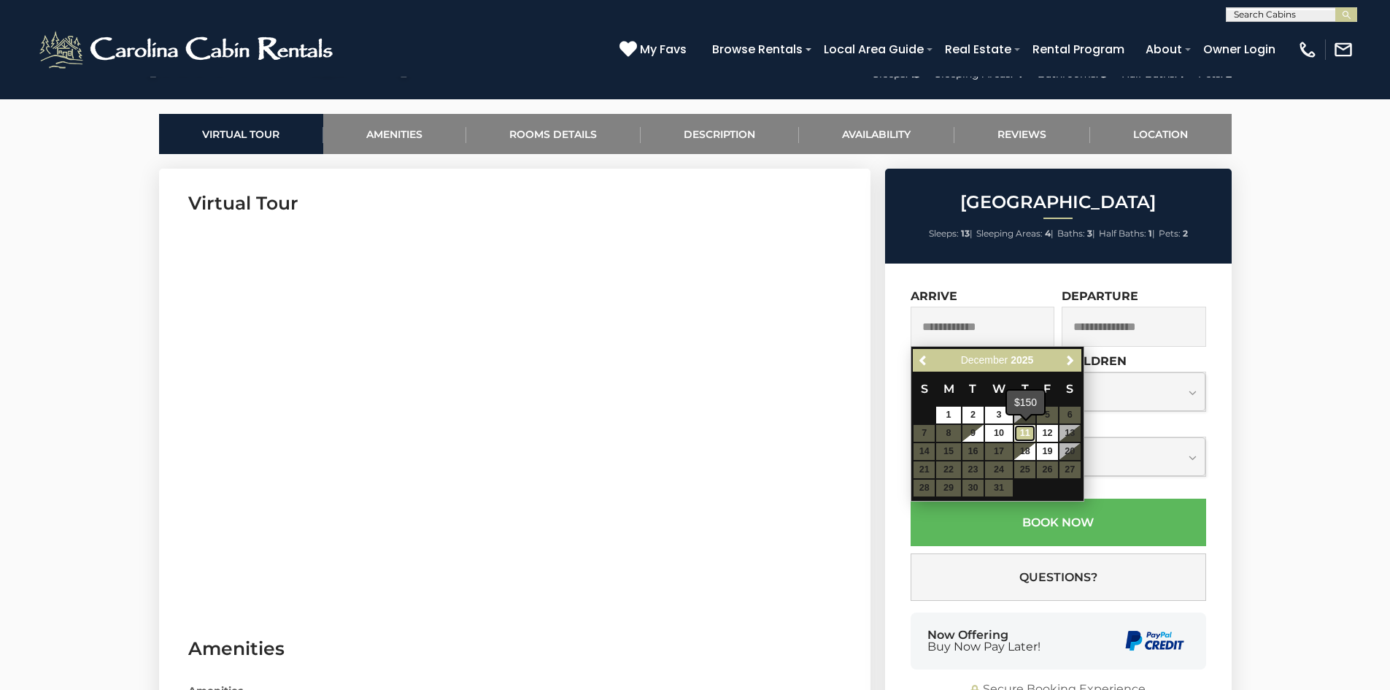
click at [1027, 433] on link "11" at bounding box center [1024, 433] width 21 height 17
type input "**********"
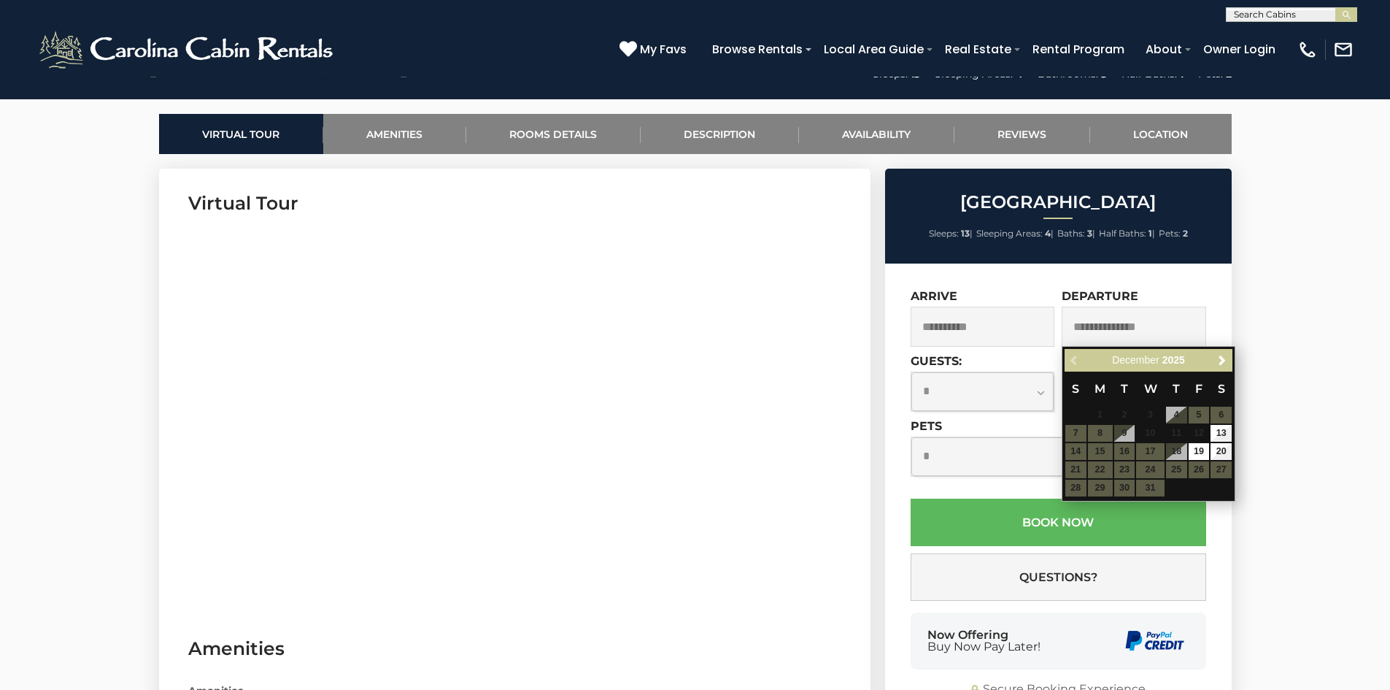
click at [1073, 449] on table "S M T W T F S 1 2 3 4 5 6 7 8 9 10 11 12 13 14 15 16 17 18 19 20 21 22 23 24 25…" at bounding box center [1149, 434] width 168 height 126
